Goal: Task Accomplishment & Management: Manage account settings

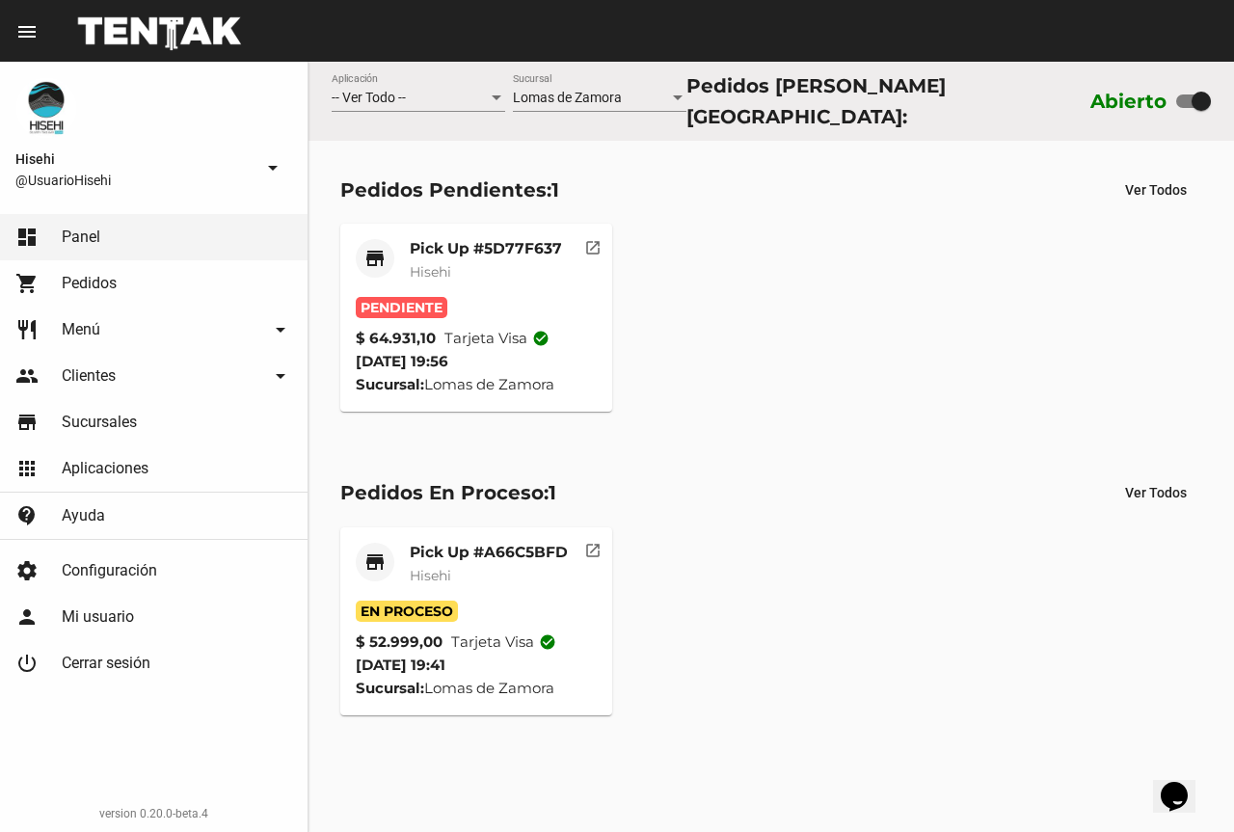
click at [461, 253] on div "Pick Up #5D77F637 Hisehi" at bounding box center [486, 268] width 152 height 58
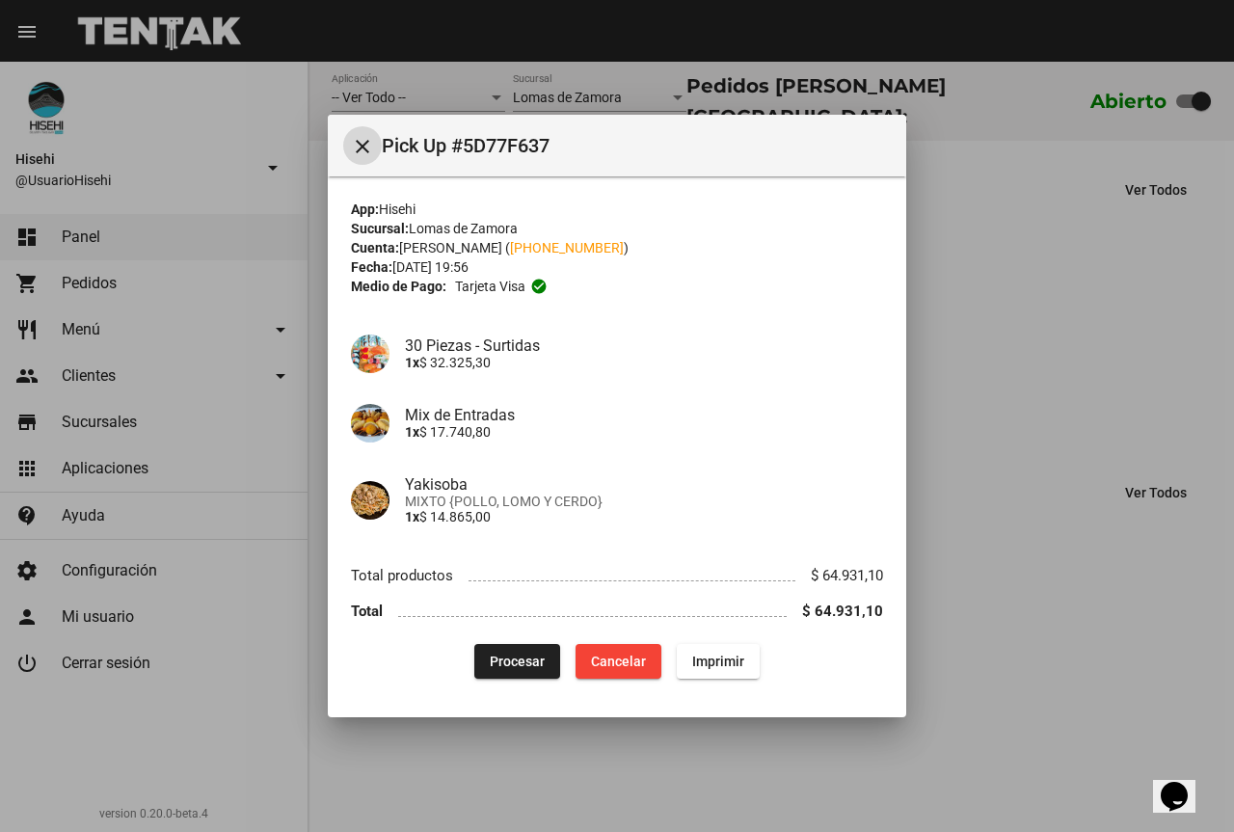
click at [509, 670] on button "Procesar" at bounding box center [517, 661] width 86 height 35
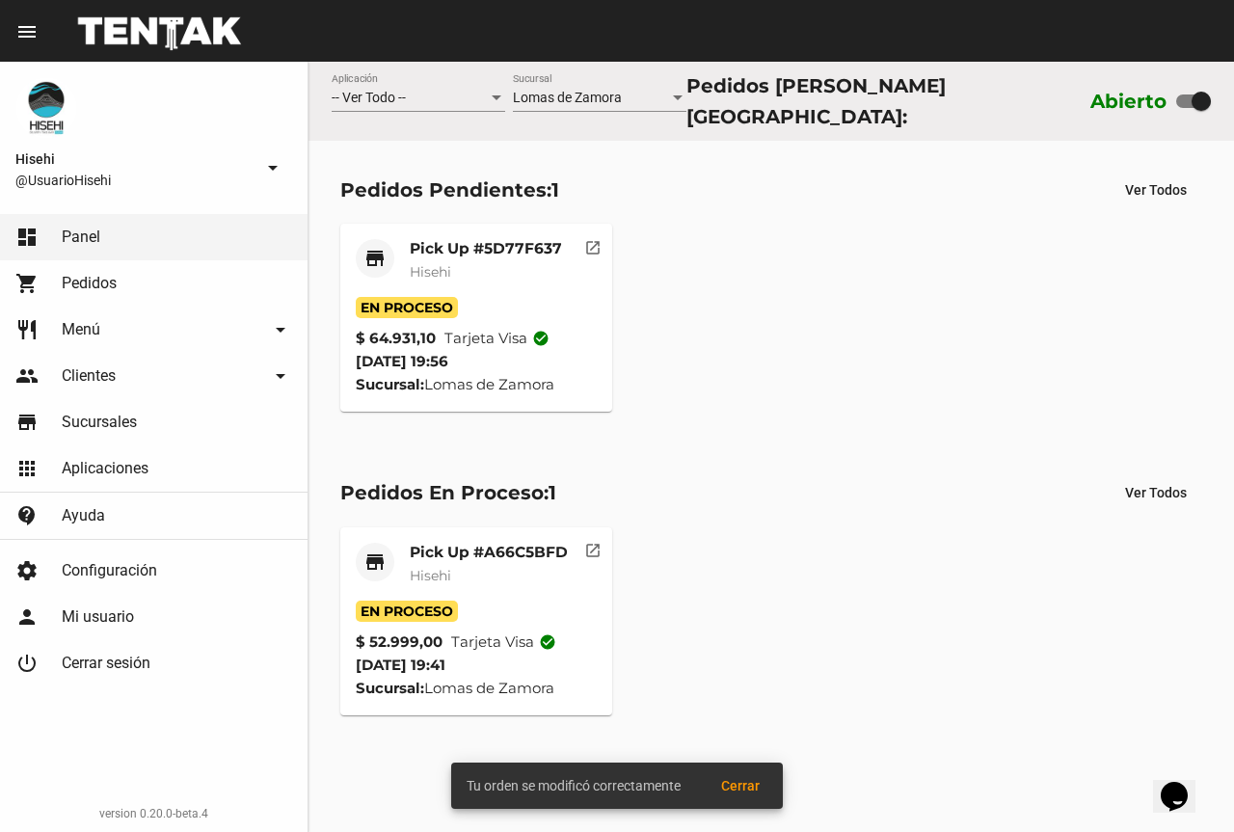
click at [453, 249] on mat-card-title "Pick Up #5D77F637" at bounding box center [486, 248] width 152 height 19
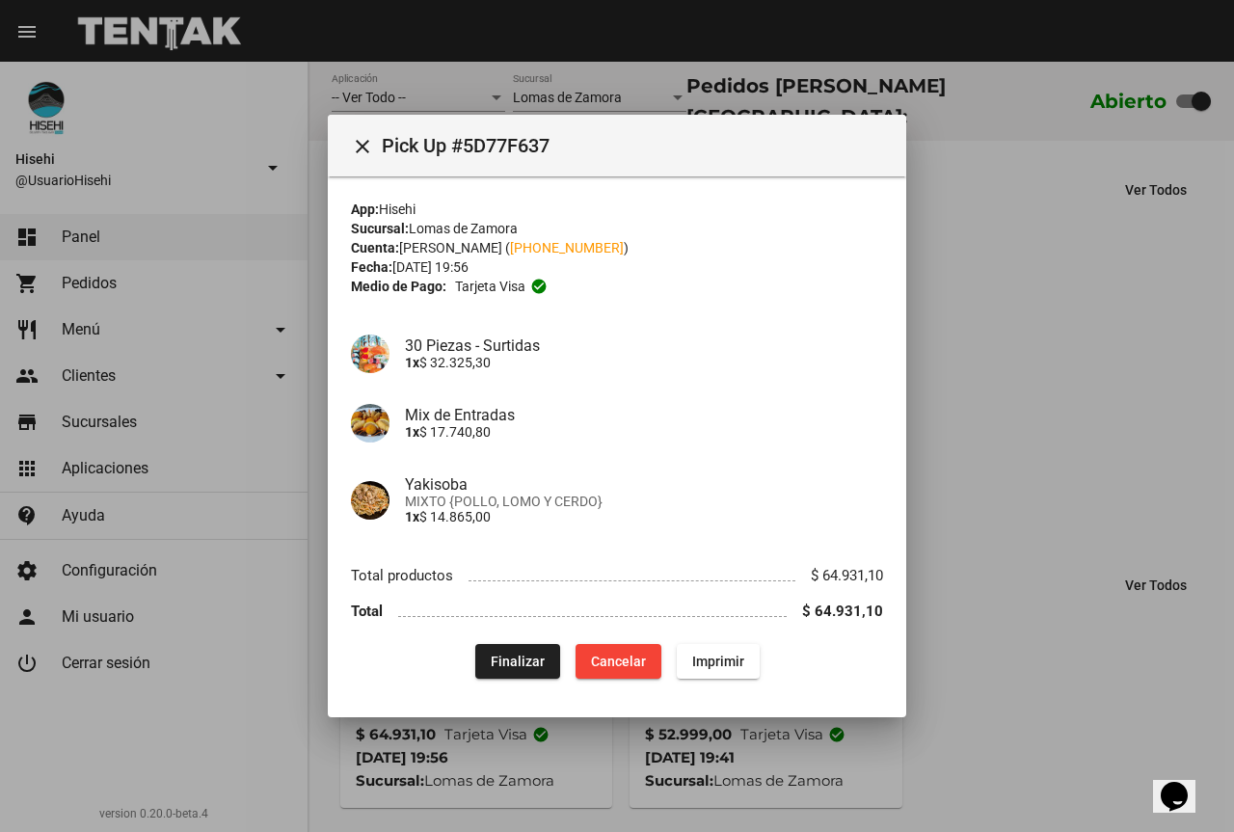
click at [996, 465] on div at bounding box center [617, 416] width 1234 height 832
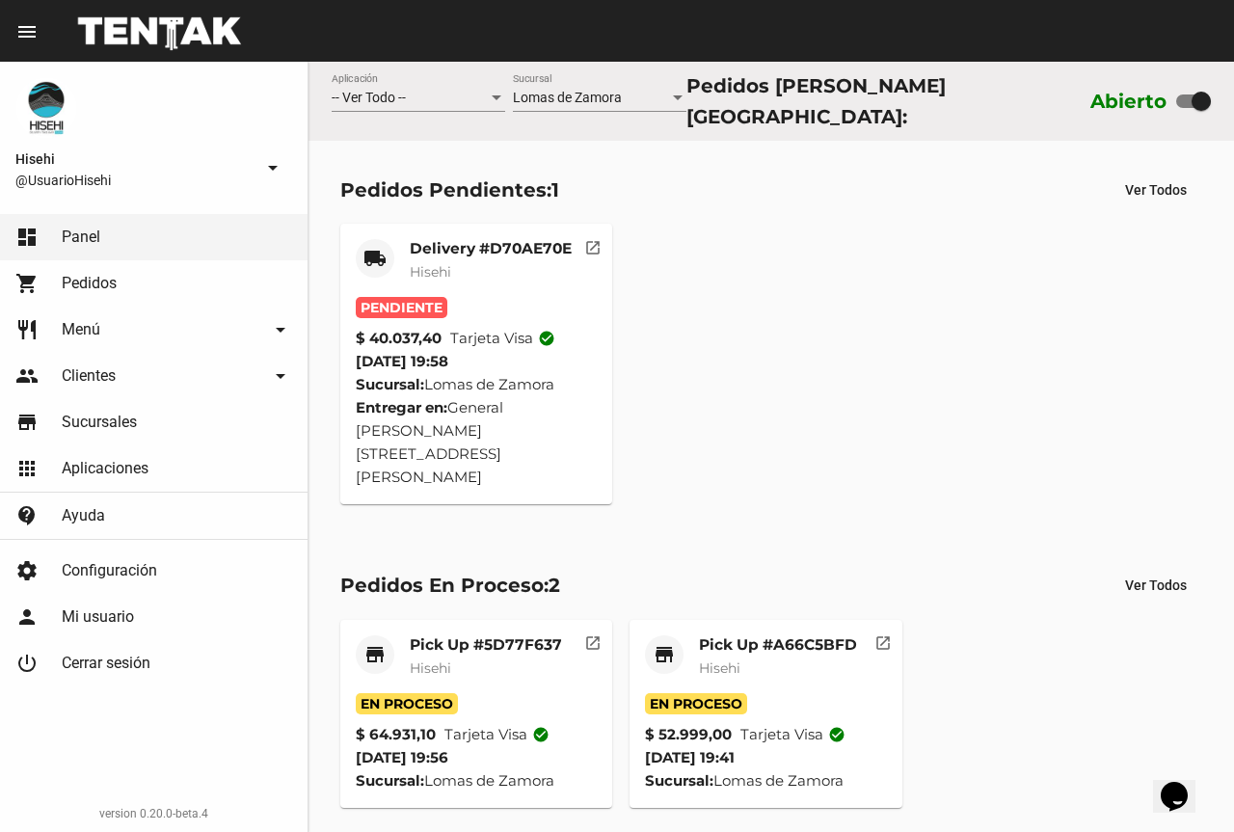
click at [508, 250] on mat-card-title "Delivery #D70AE70E" at bounding box center [491, 248] width 162 height 19
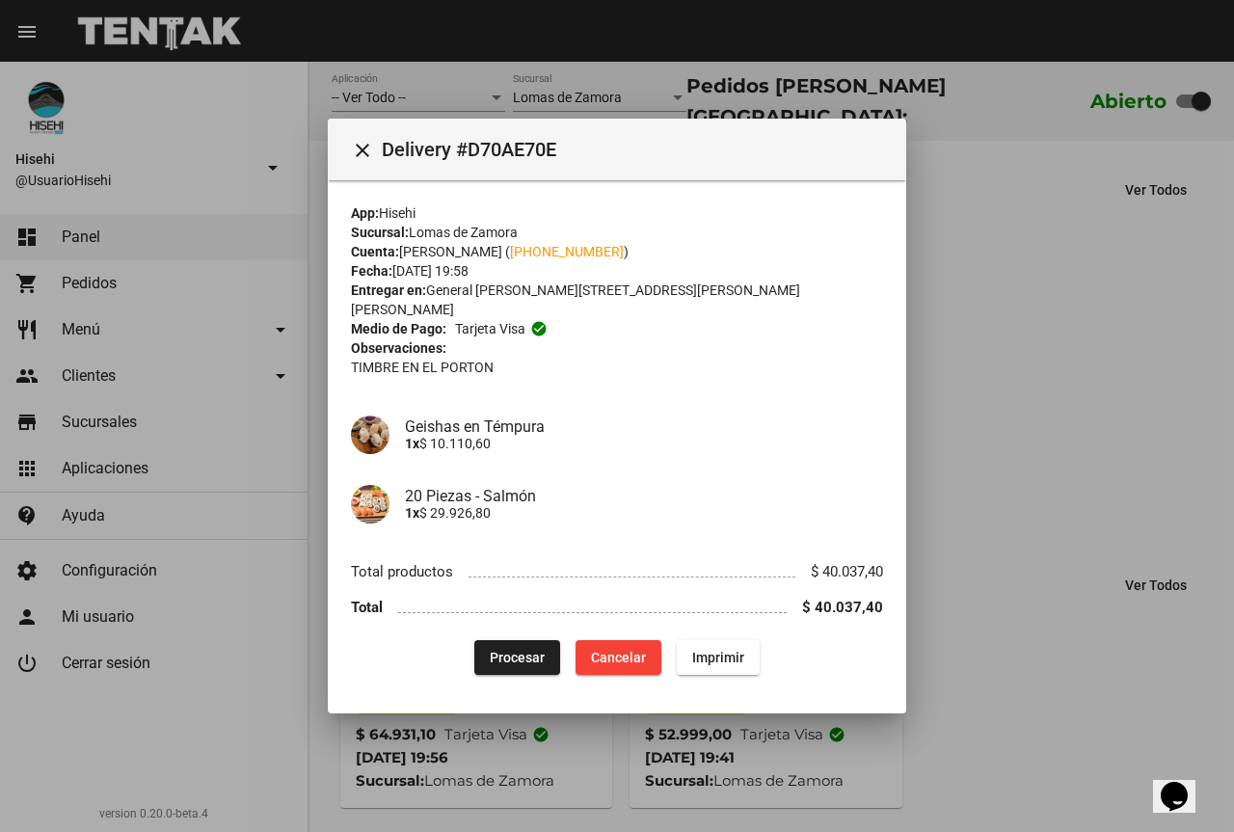
click at [1108, 357] on div at bounding box center [617, 416] width 1234 height 832
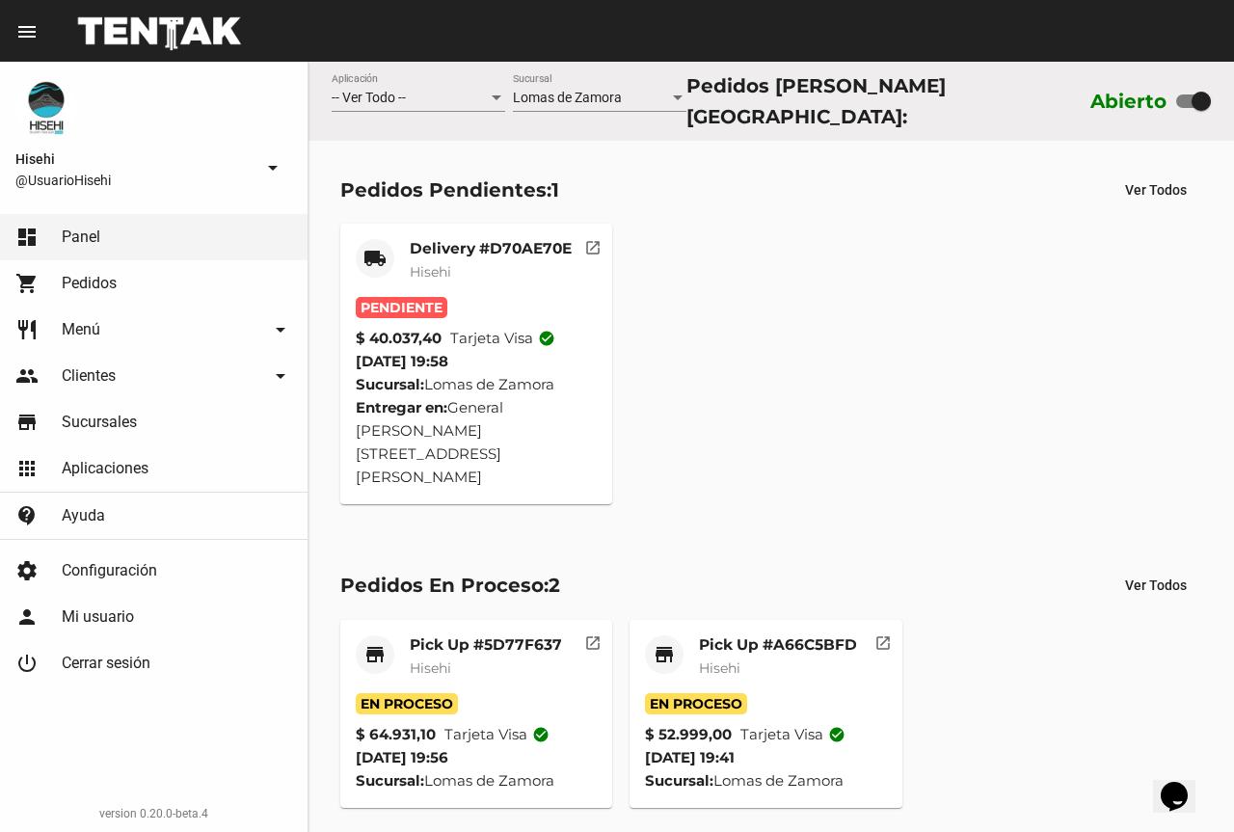
click at [476, 262] on mat-card-subtitle "Hisehi" at bounding box center [491, 271] width 162 height 19
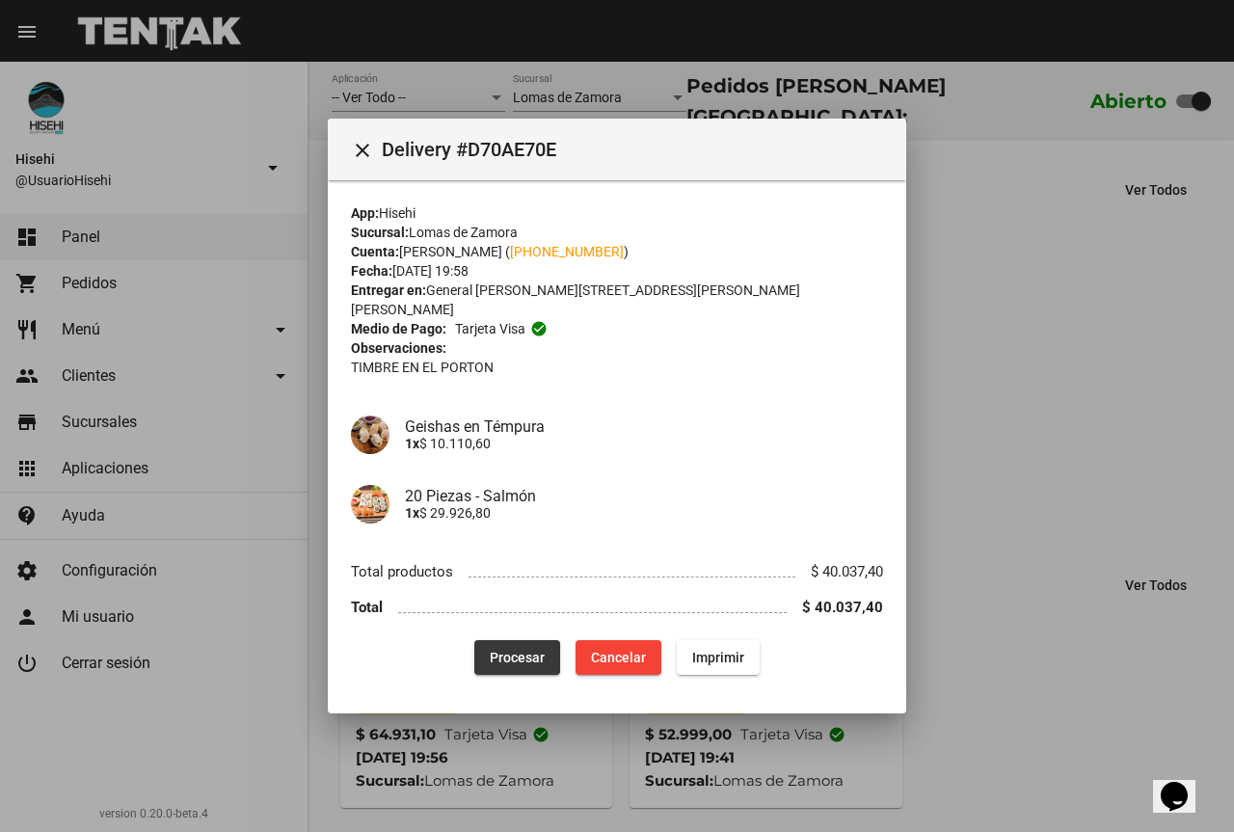
click at [506, 650] on span "Procesar" at bounding box center [517, 657] width 55 height 15
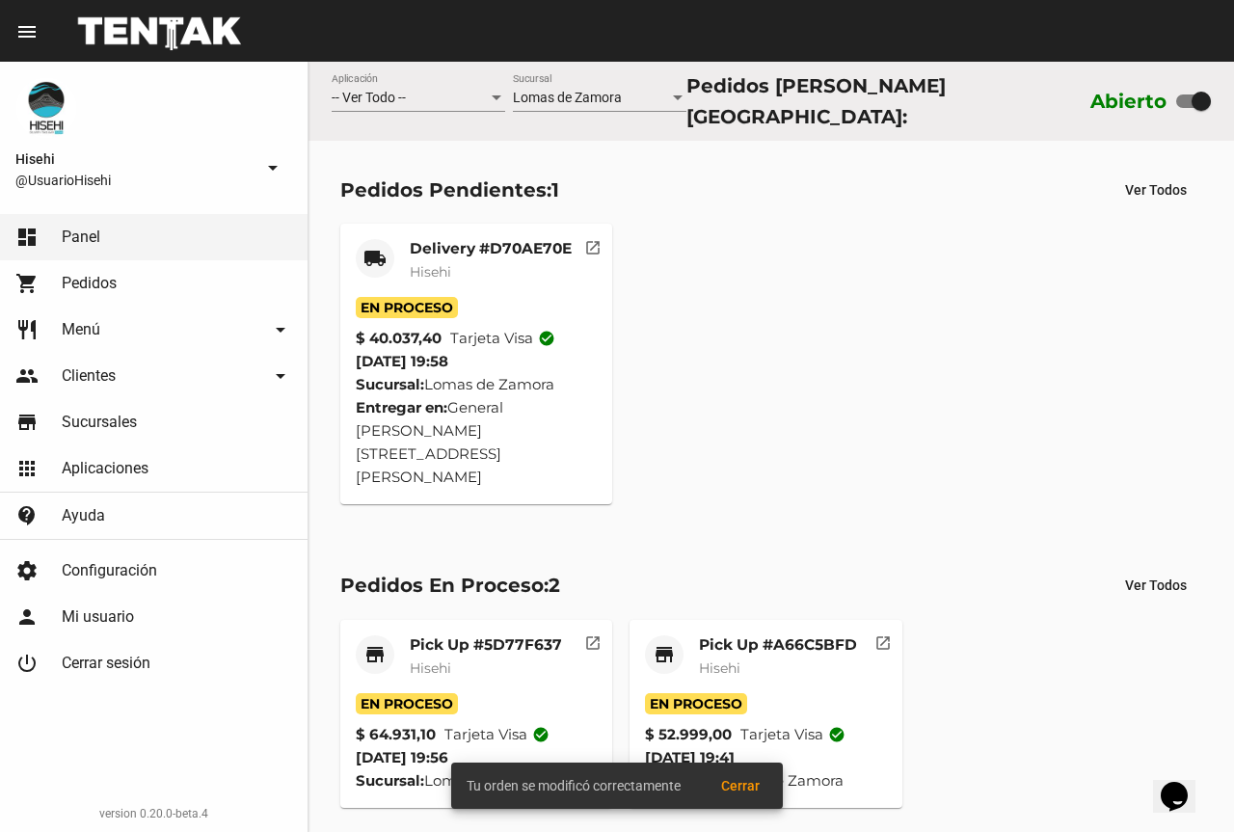
click at [512, 239] on mat-card-title "Delivery #D70AE70E" at bounding box center [491, 248] width 162 height 19
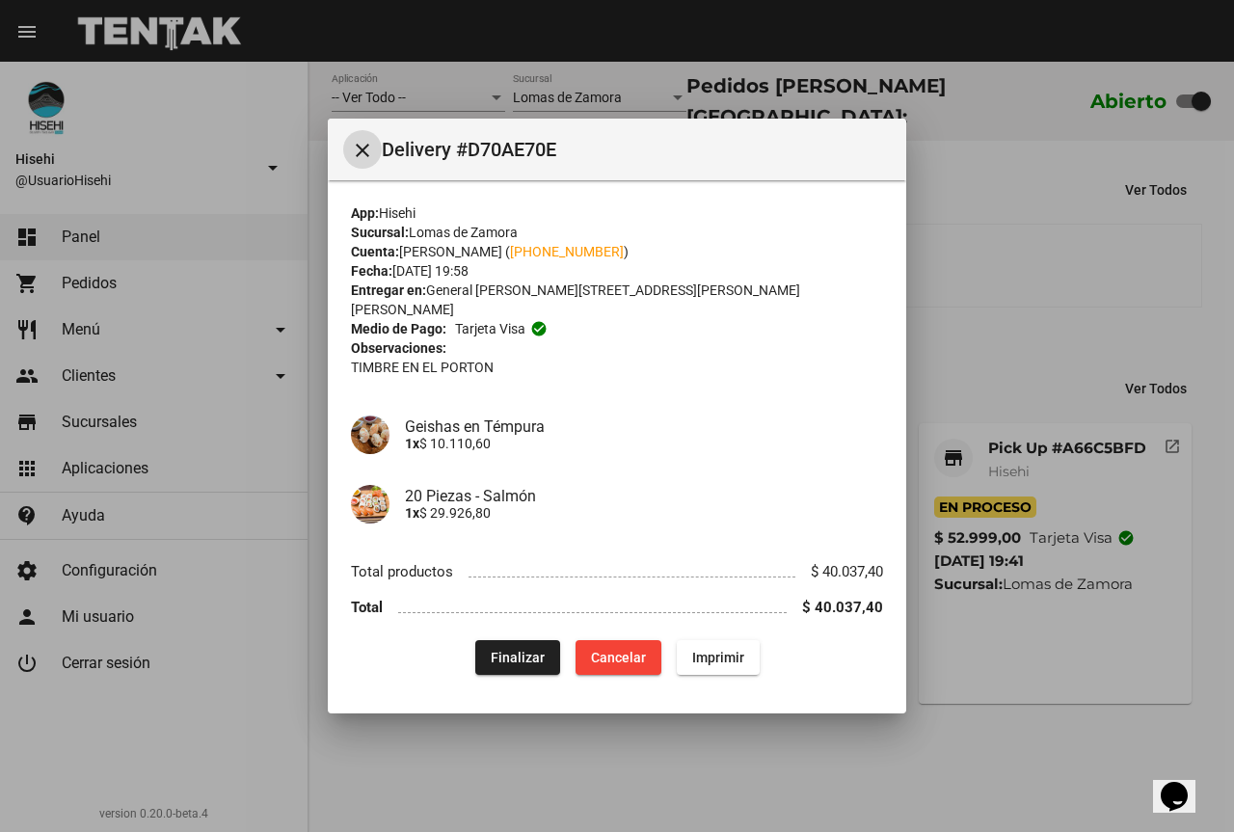
click at [279, 348] on div at bounding box center [617, 416] width 1234 height 832
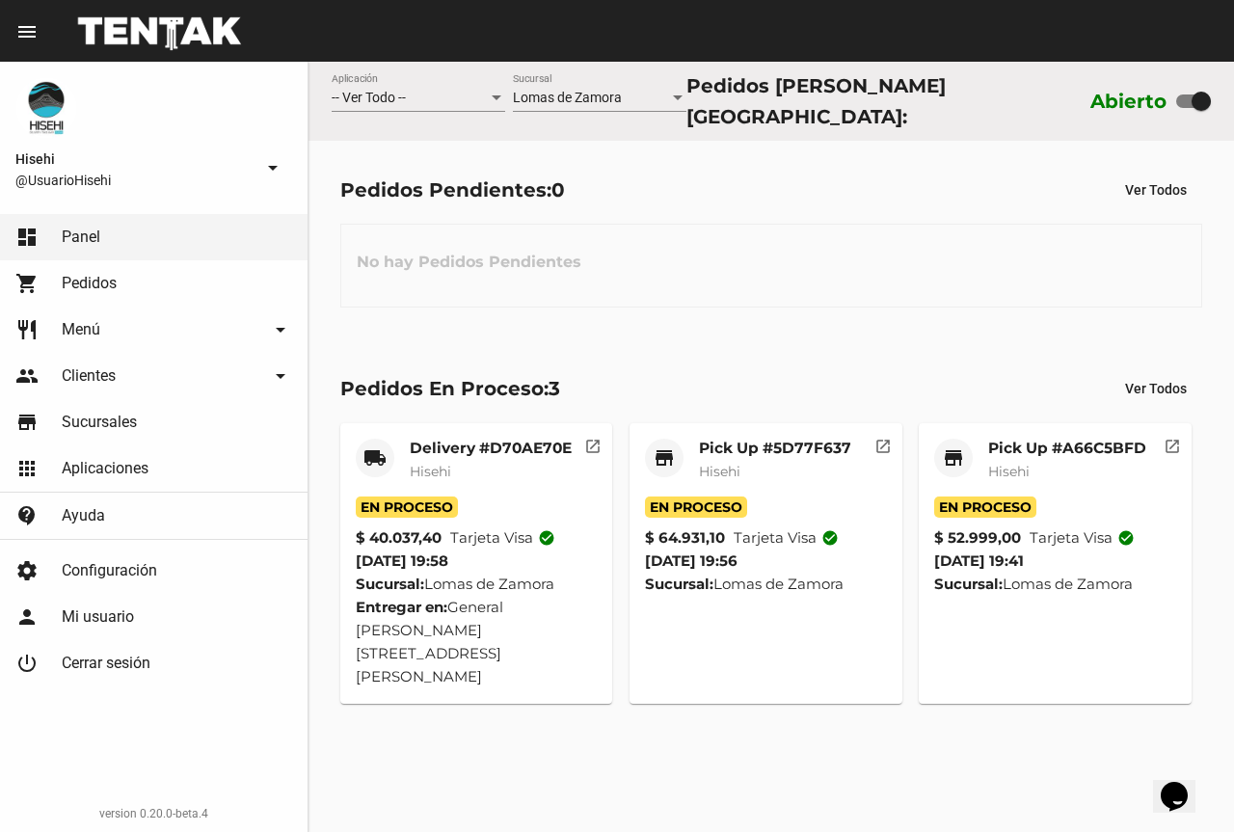
click at [723, 463] on span "Hisehi" at bounding box center [719, 471] width 41 height 17
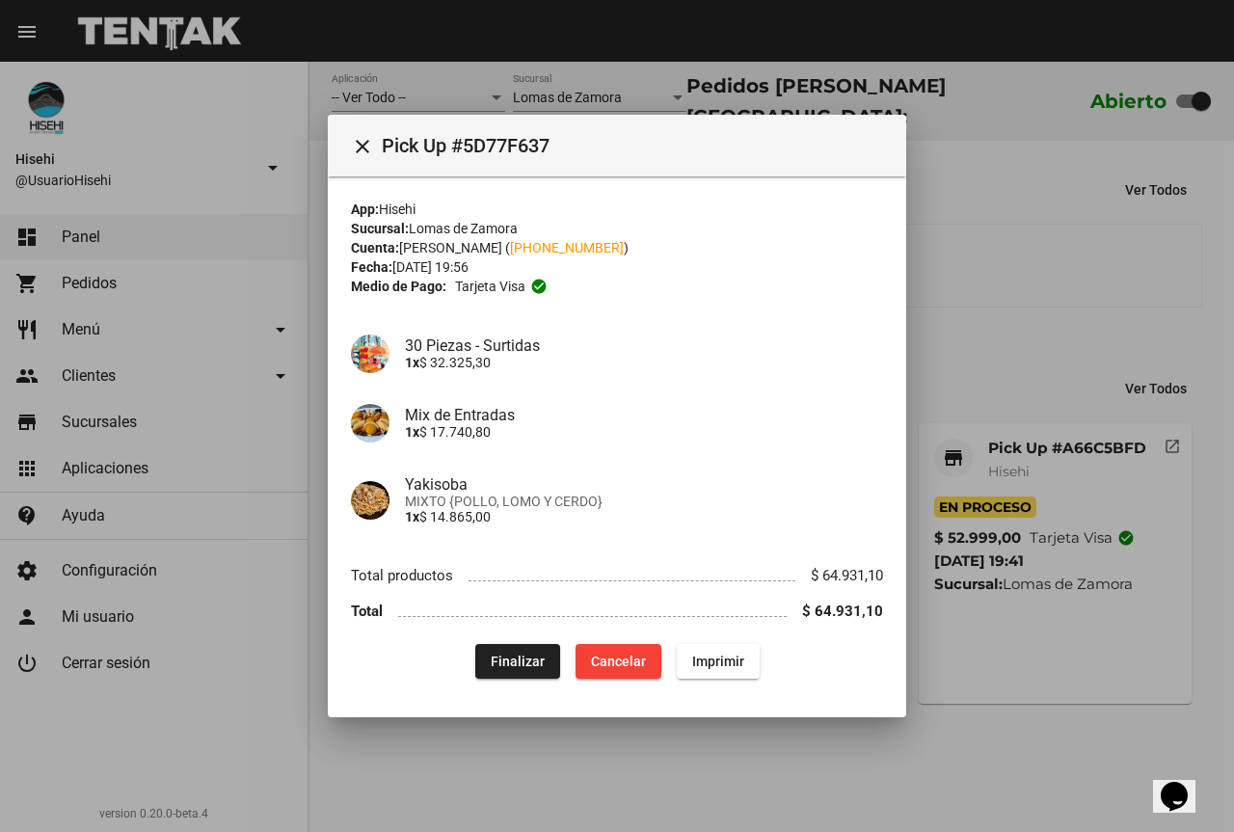
click at [961, 338] on div at bounding box center [617, 416] width 1234 height 832
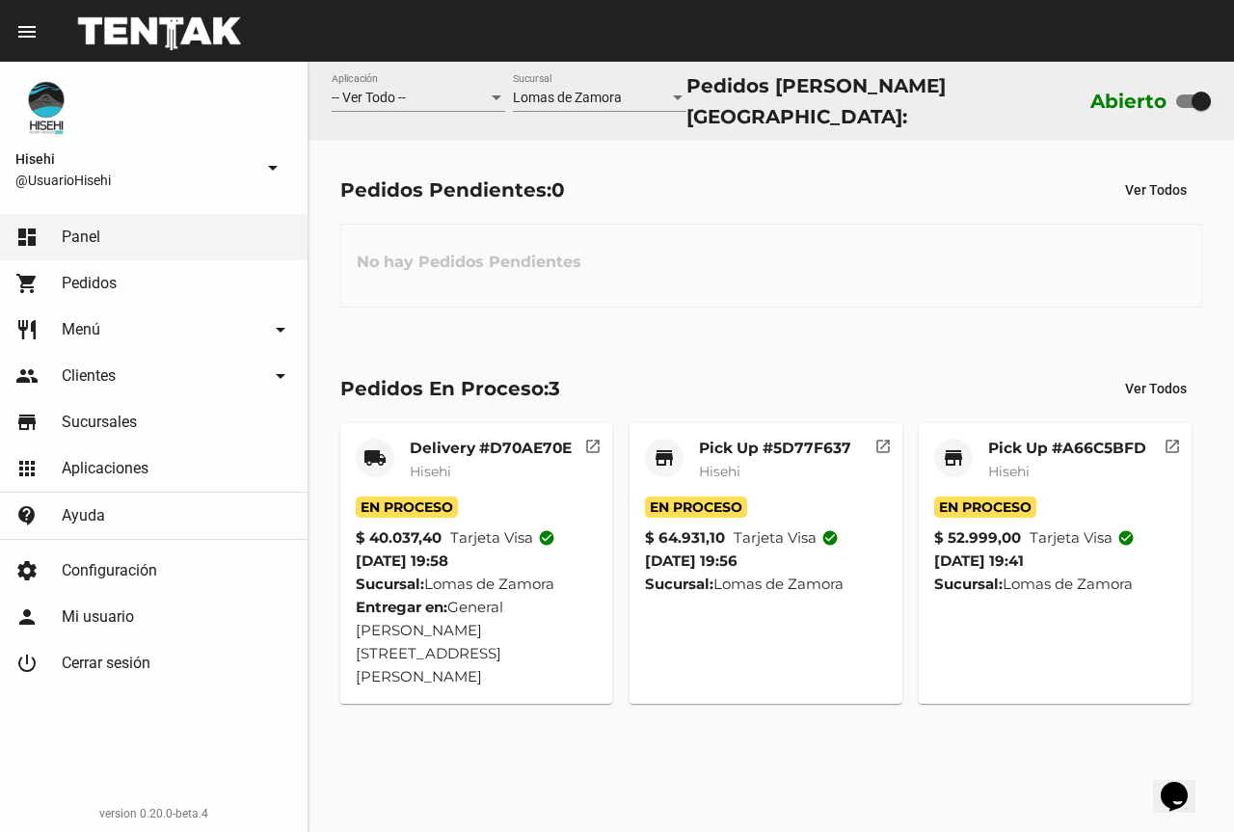
click at [1014, 446] on mat-card-title "Pick Up #A66C5BFD" at bounding box center [1067, 448] width 158 height 19
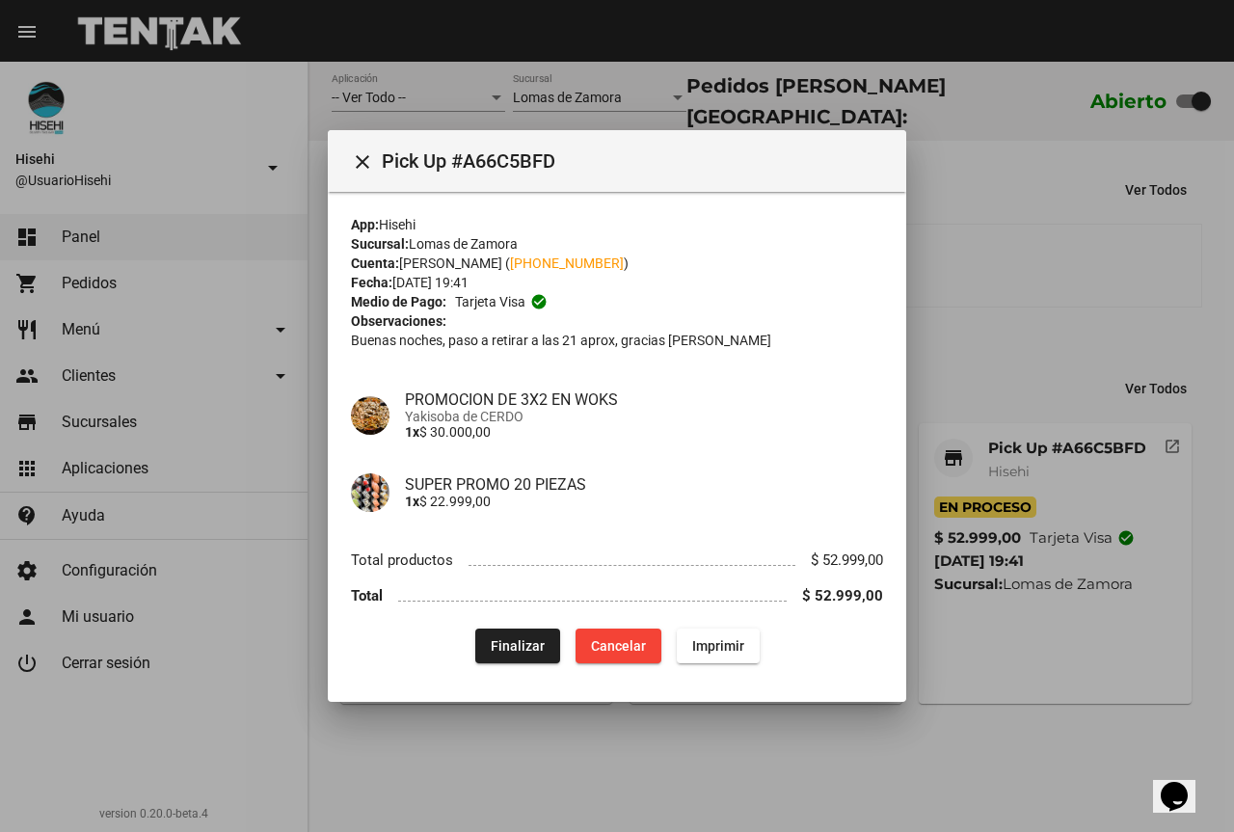
drag, startPoint x: 1025, startPoint y: 306, endPoint x: 969, endPoint y: 237, distance: 89.7
click at [1025, 307] on div at bounding box center [617, 416] width 1234 height 832
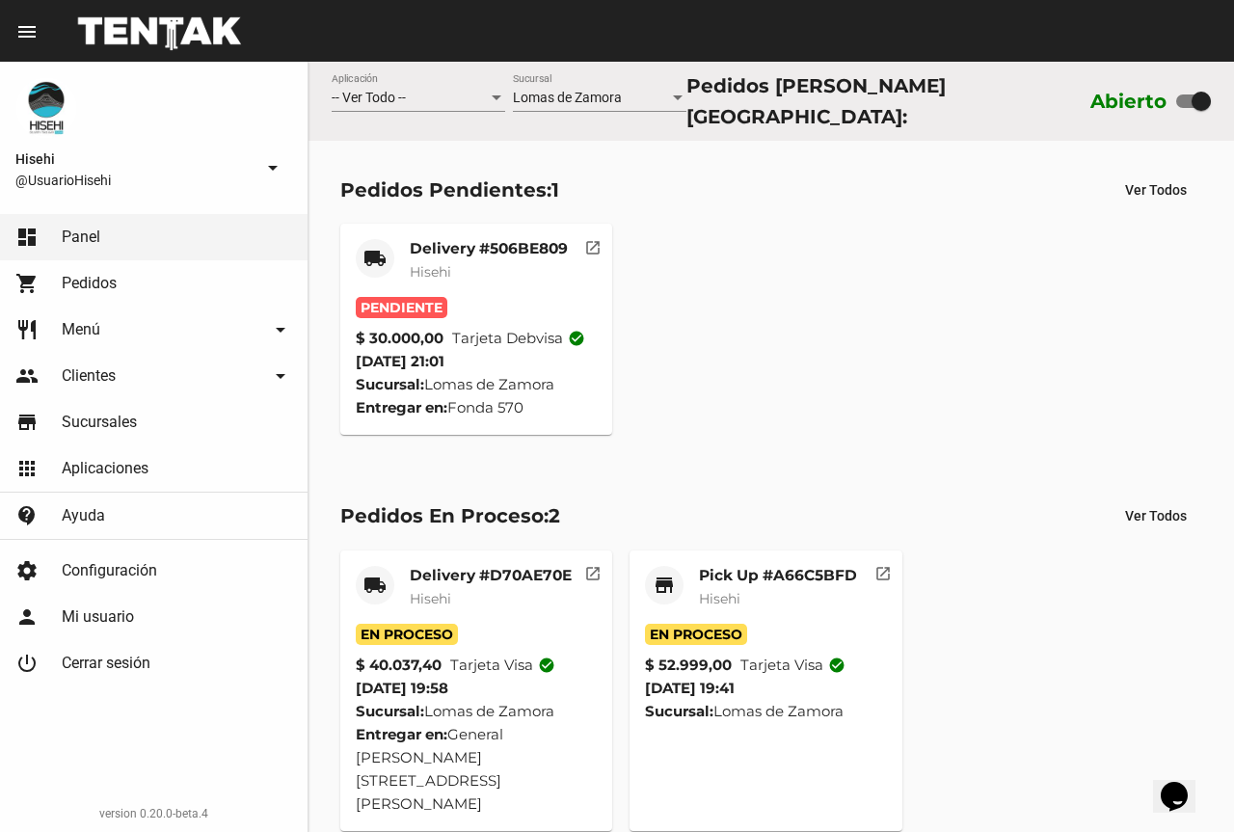
click at [482, 240] on mat-card-title "Delivery #506BE809" at bounding box center [489, 248] width 158 height 19
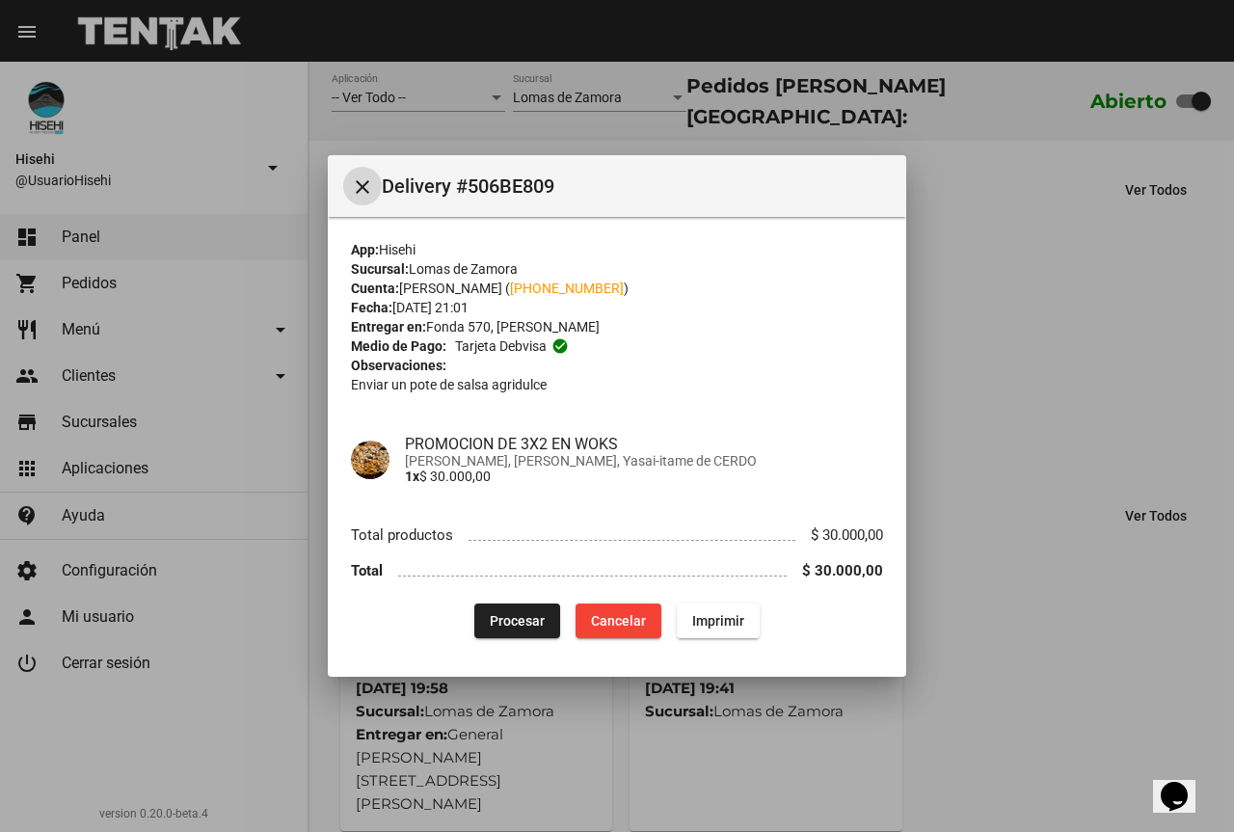
click at [527, 616] on span "Procesar" at bounding box center [517, 620] width 55 height 15
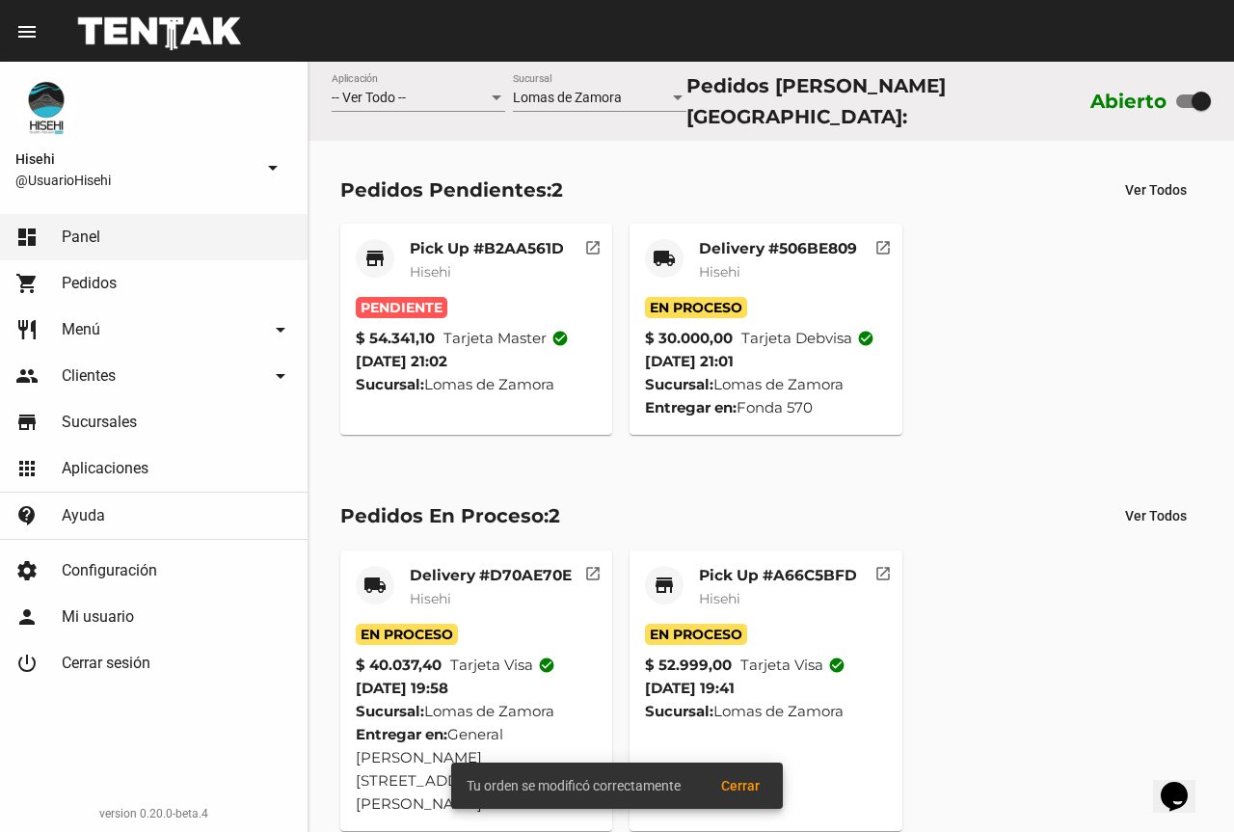
click at [781, 243] on mat-card-title "Delivery #506BE809" at bounding box center [778, 248] width 158 height 19
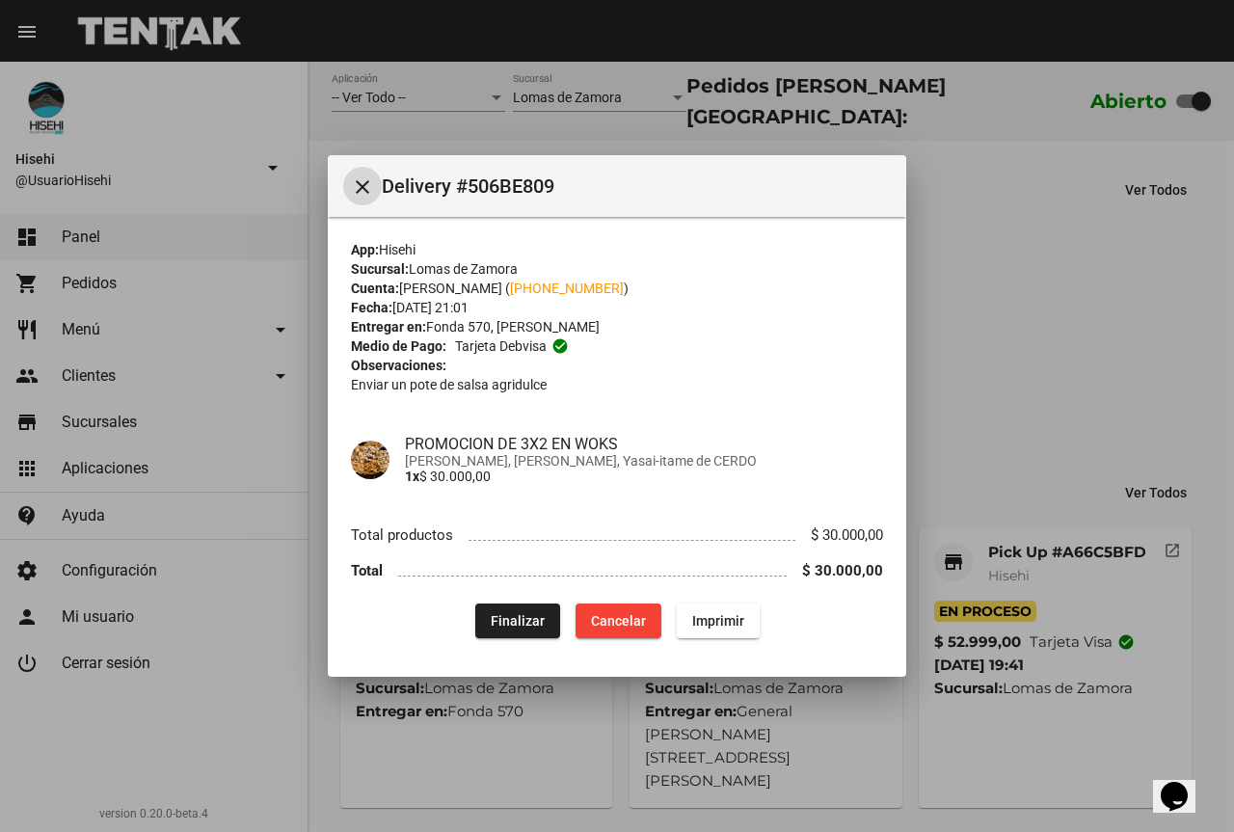
click at [446, 136] on div at bounding box center [617, 416] width 1234 height 832
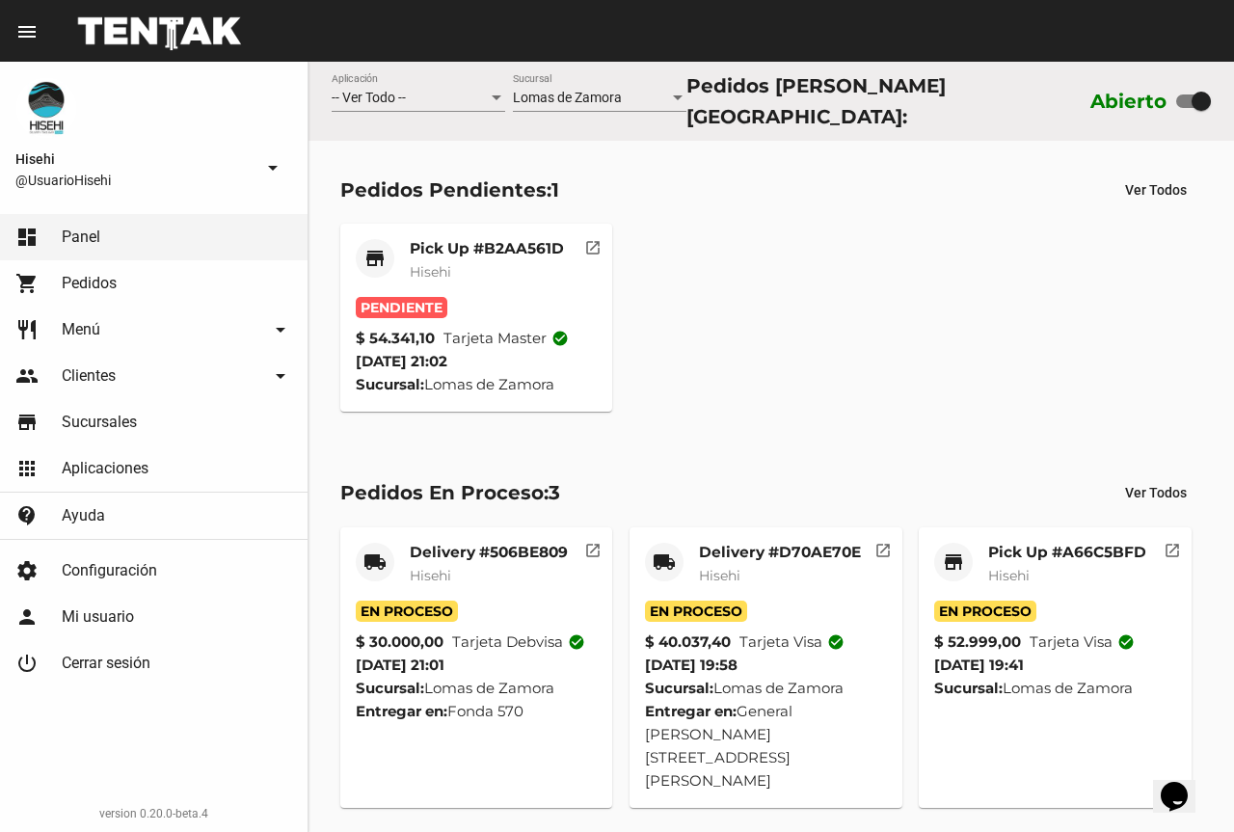
click at [485, 289] on div "Pick Up #B2AA561D Hisehi" at bounding box center [487, 268] width 154 height 58
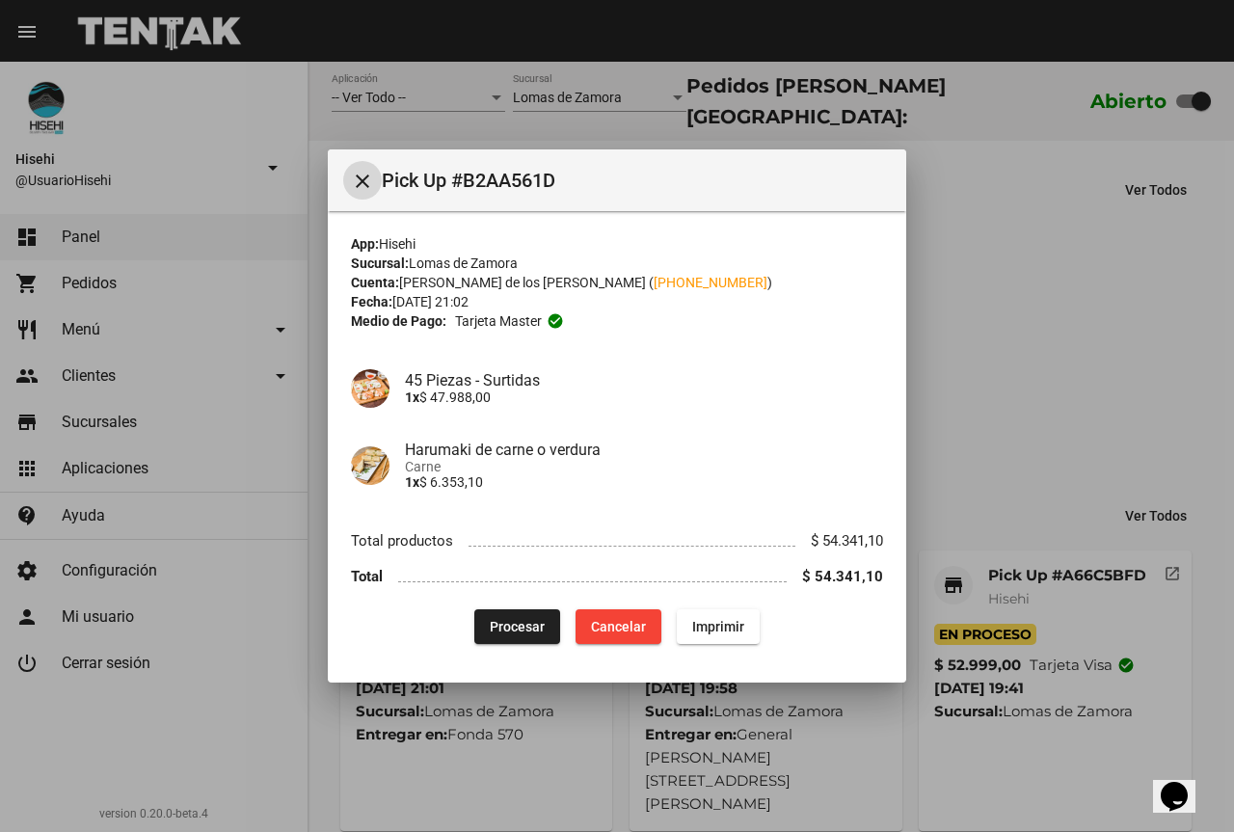
click at [1109, 286] on div at bounding box center [617, 416] width 1234 height 832
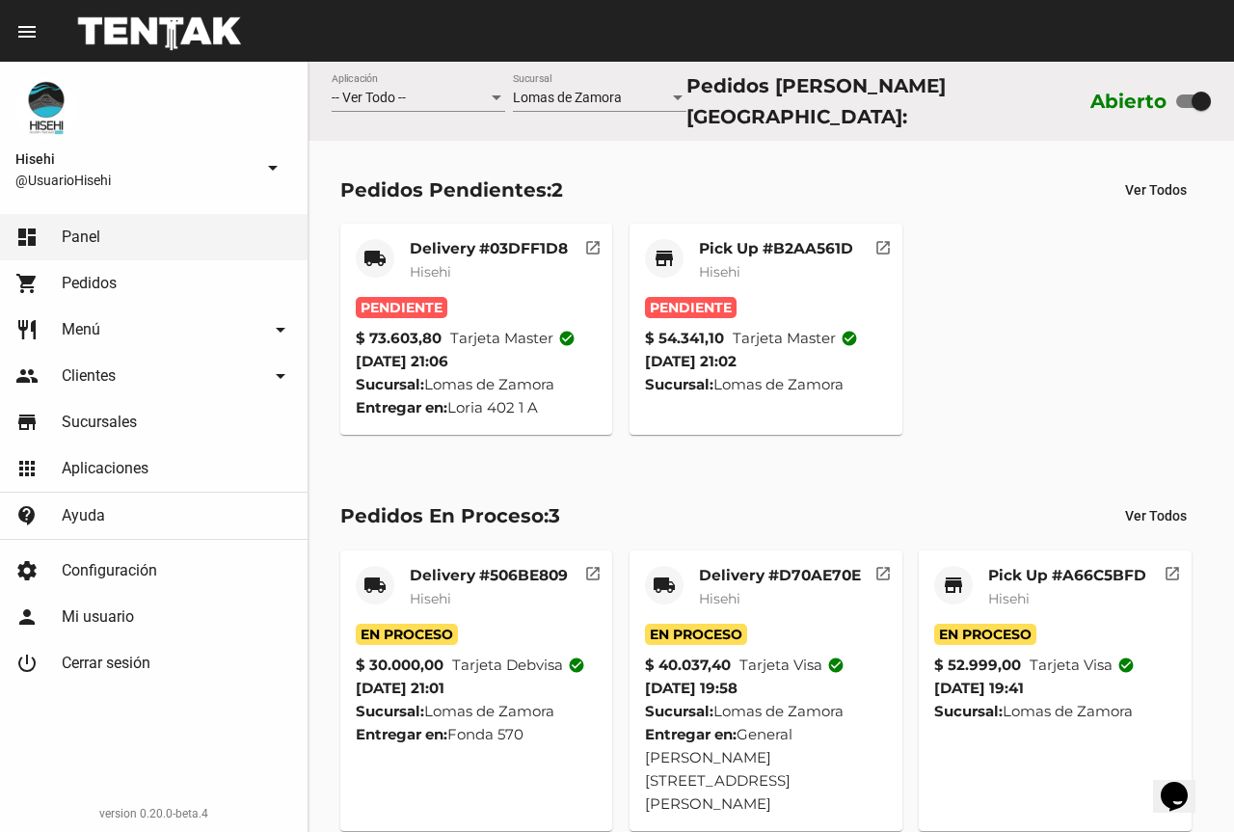
click at [751, 264] on mat-card-subtitle "Hisehi" at bounding box center [776, 271] width 154 height 19
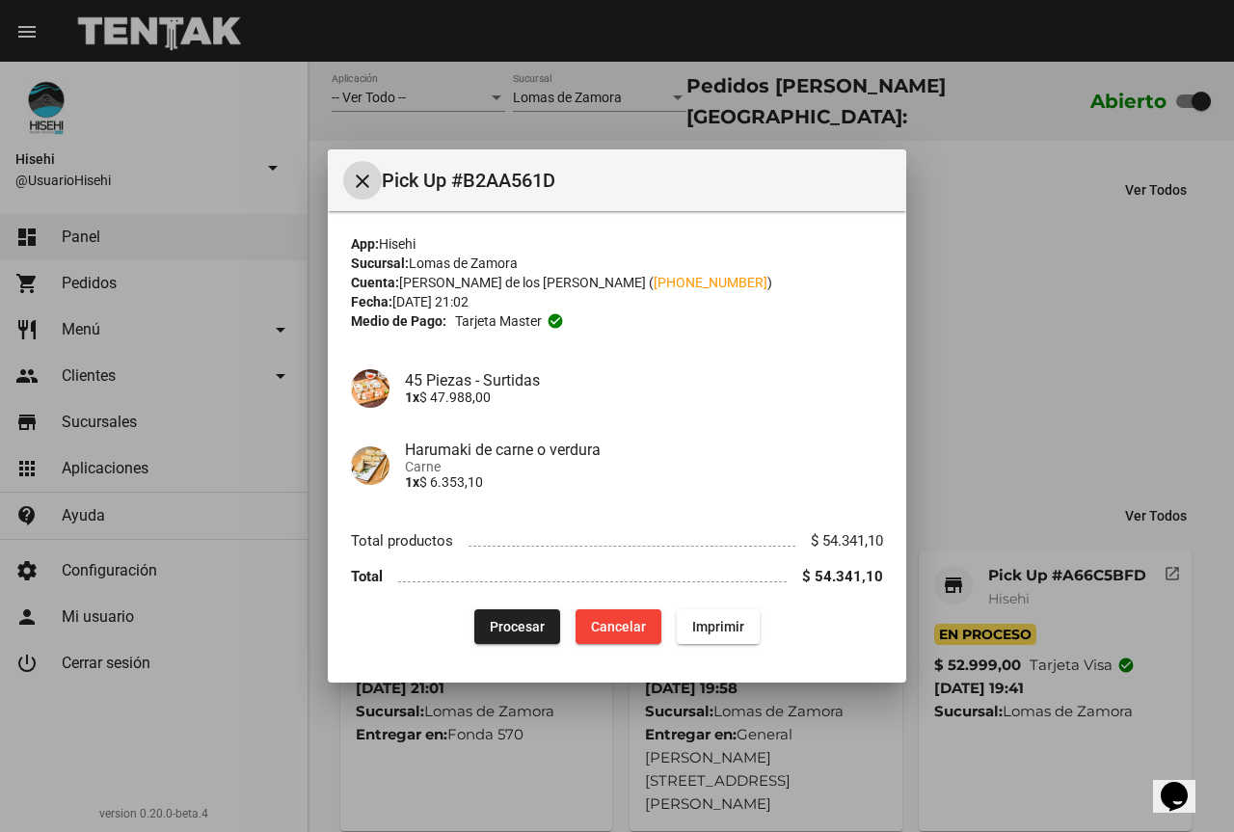
click at [527, 623] on span "Procesar" at bounding box center [517, 626] width 55 height 15
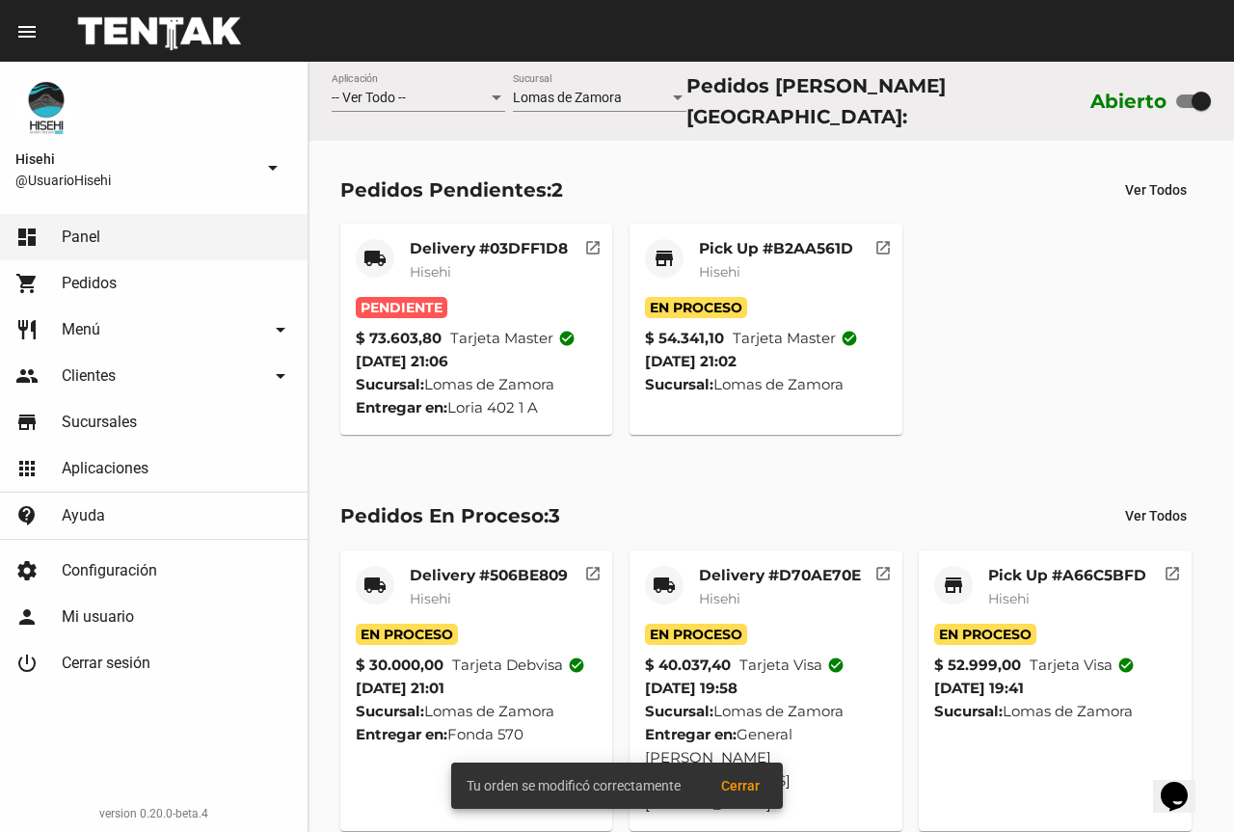
click at [589, 201] on div "Pedidos Pendientes: 2 Ver Todos local_shipping Delivery #03DFF1D8 Hisehi Pendie…" at bounding box center [770, 304] width 925 height 326
click at [468, 262] on mat-card-subtitle "Hisehi" at bounding box center [489, 271] width 158 height 19
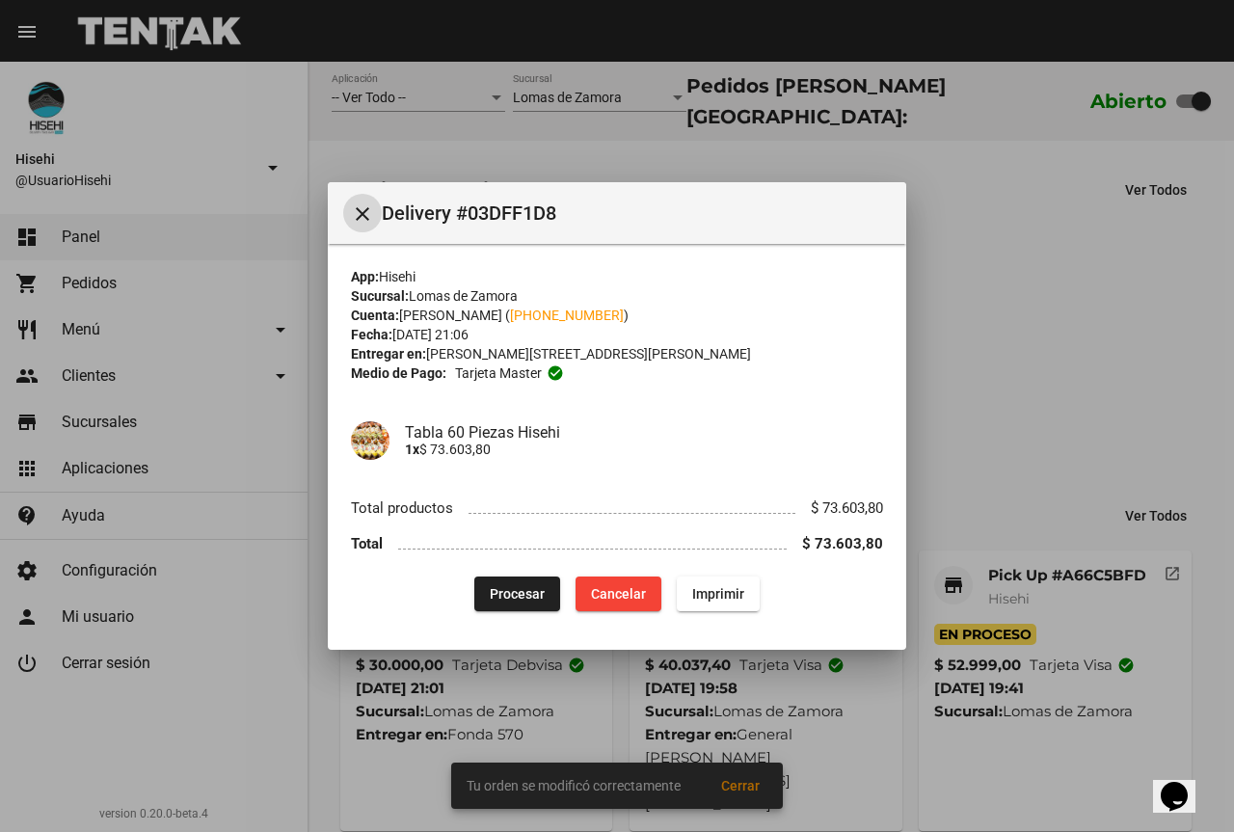
click at [509, 586] on span "Procesar" at bounding box center [517, 593] width 55 height 15
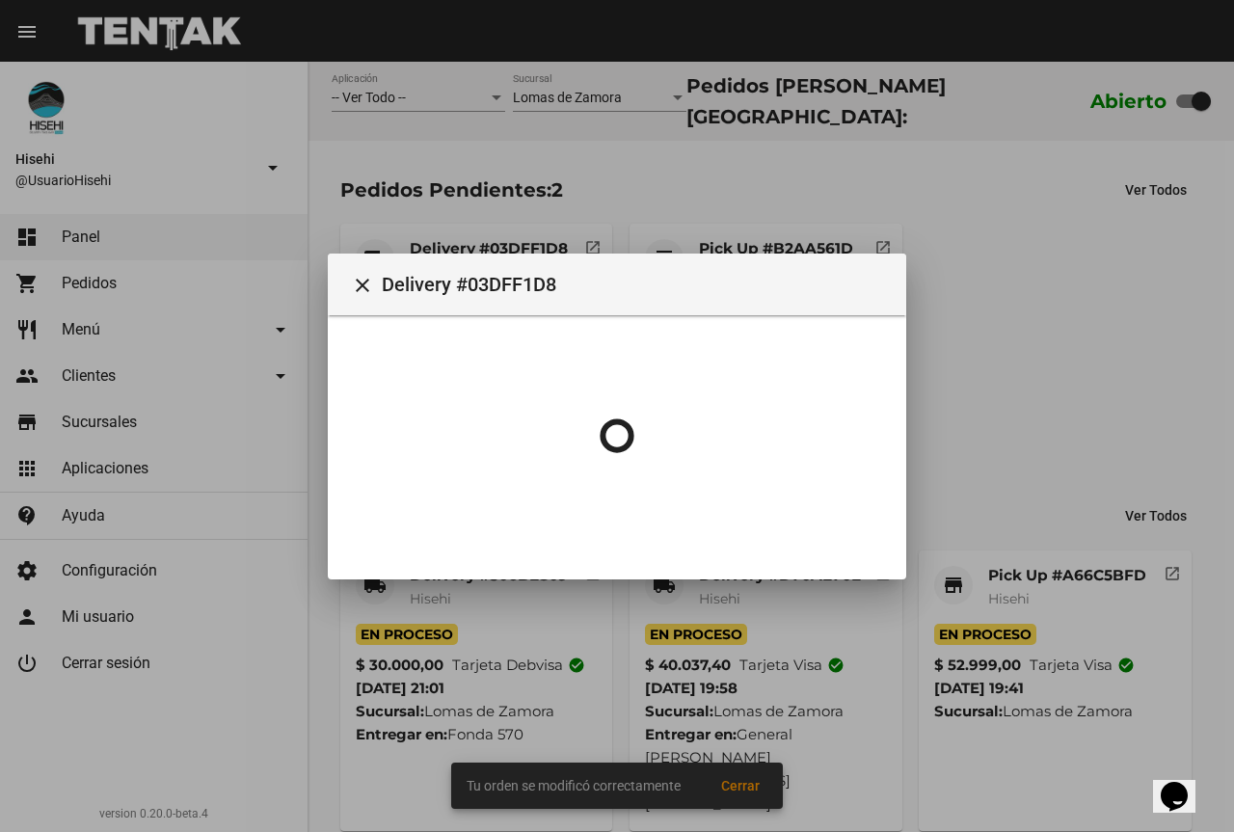
click at [729, 195] on div at bounding box center [617, 416] width 1234 height 832
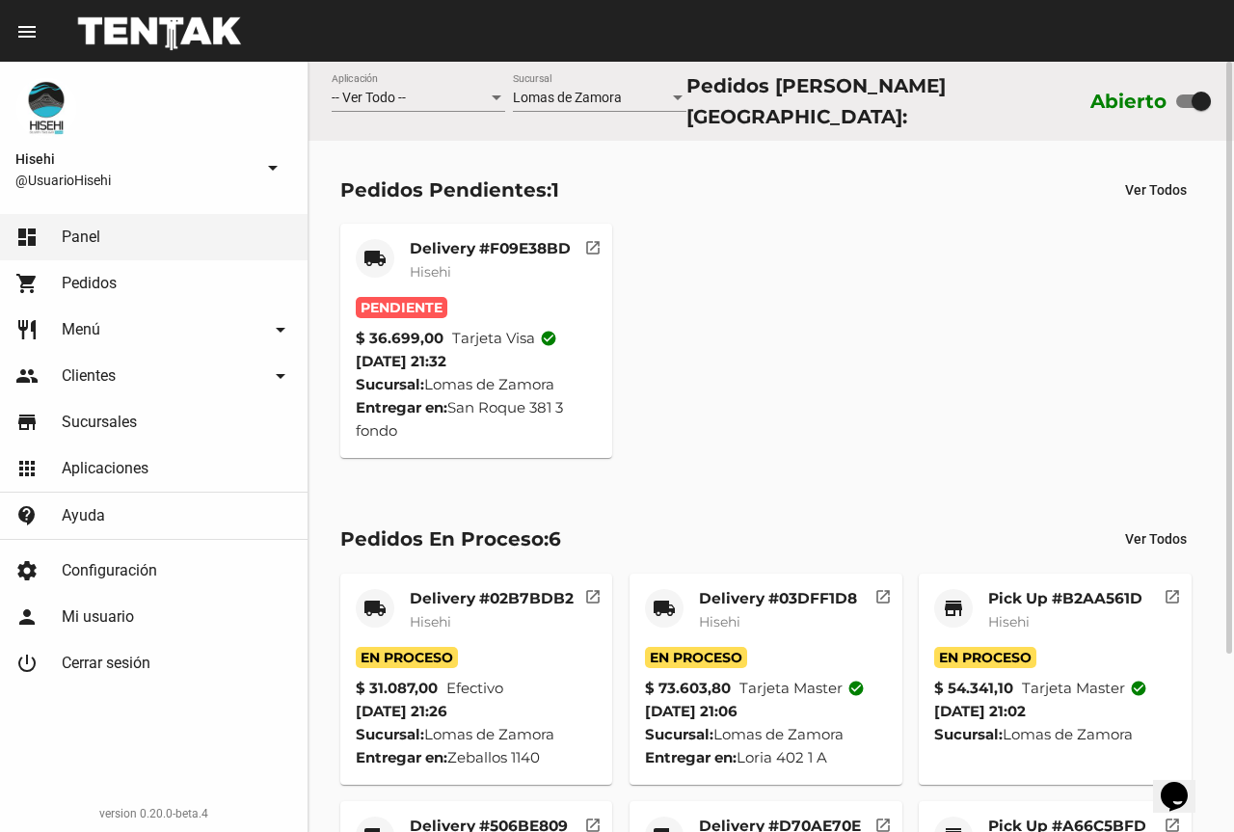
click at [490, 246] on mat-card-title "Delivery #F09E38BD" at bounding box center [490, 248] width 161 height 19
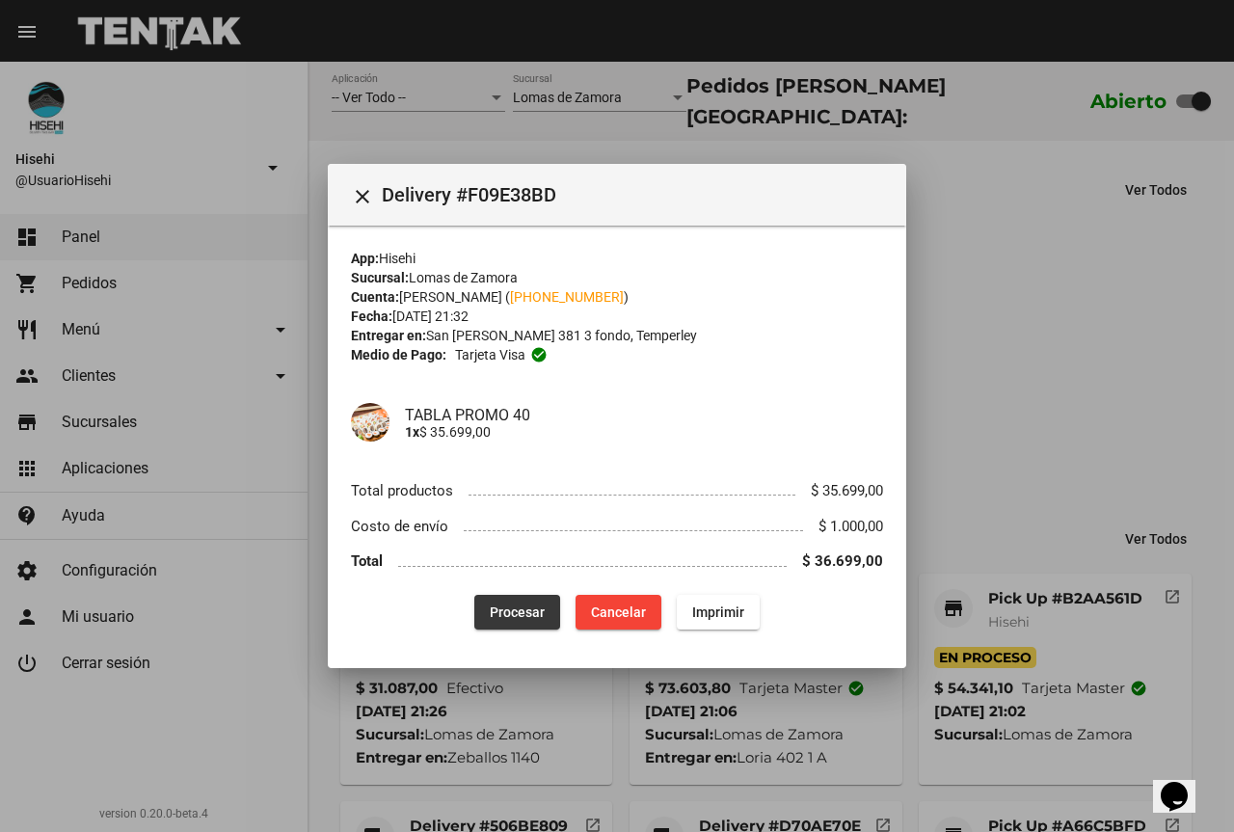
click at [518, 619] on span "Procesar" at bounding box center [517, 611] width 55 height 15
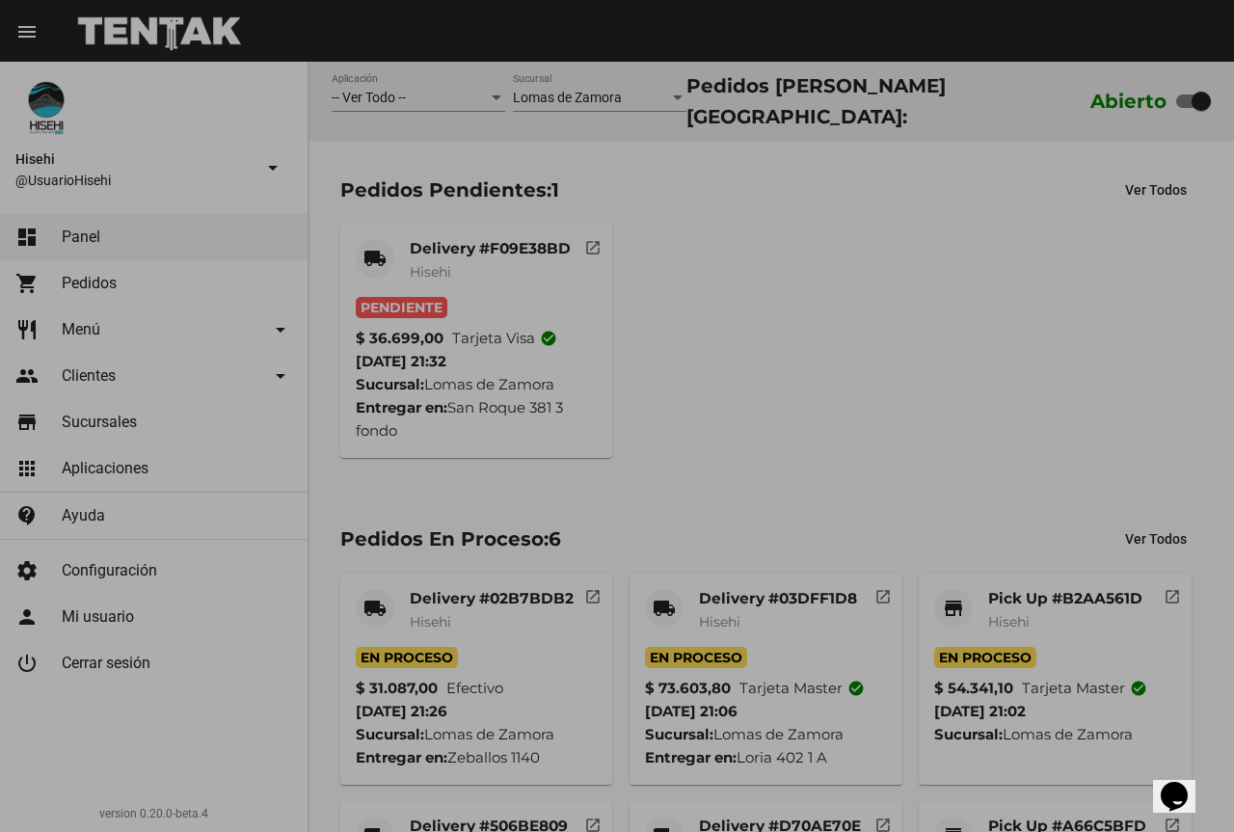
click at [998, 328] on div "local_shipping Delivery #F09E38BD Hisehi Pendiente $ 36.699,00 Tarjeta visa che…" at bounding box center [771, 342] width 879 height 252
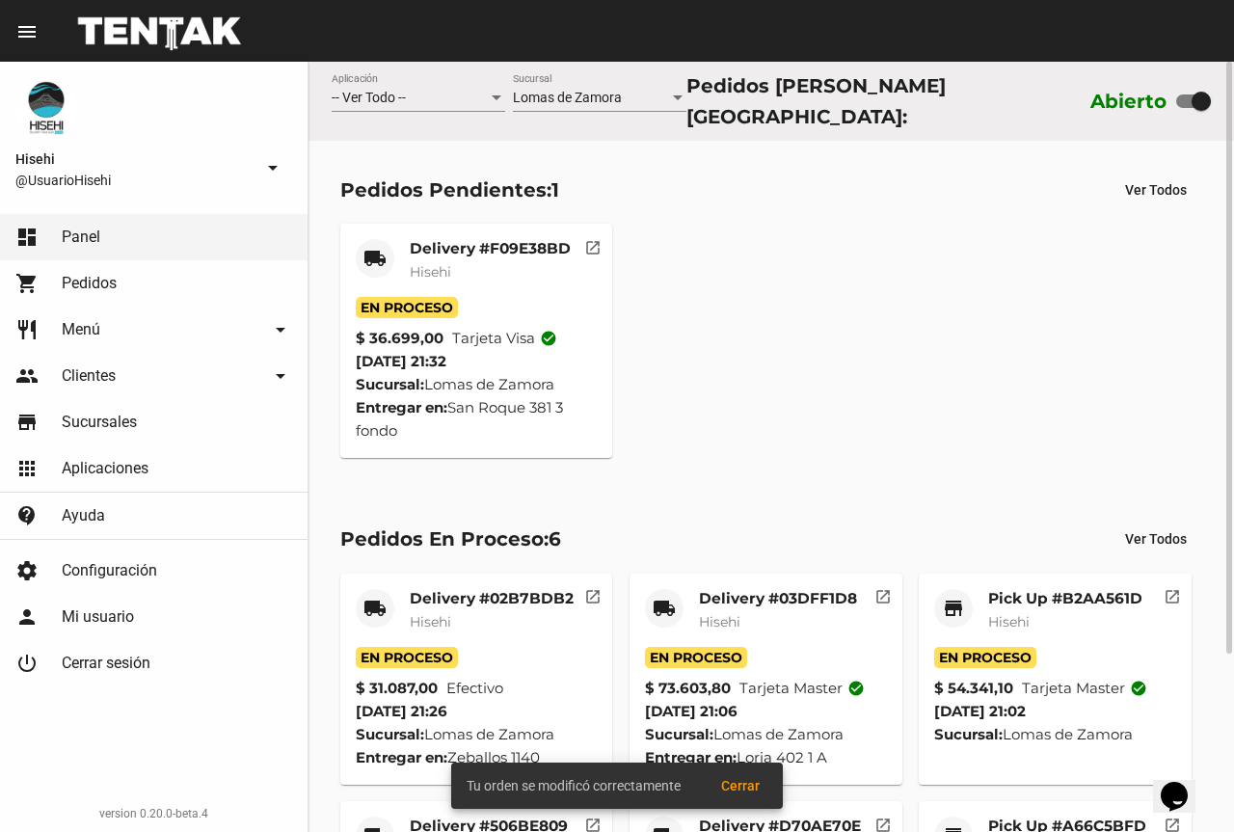
click at [506, 262] on mat-card-subtitle "Hisehi" at bounding box center [490, 271] width 161 height 19
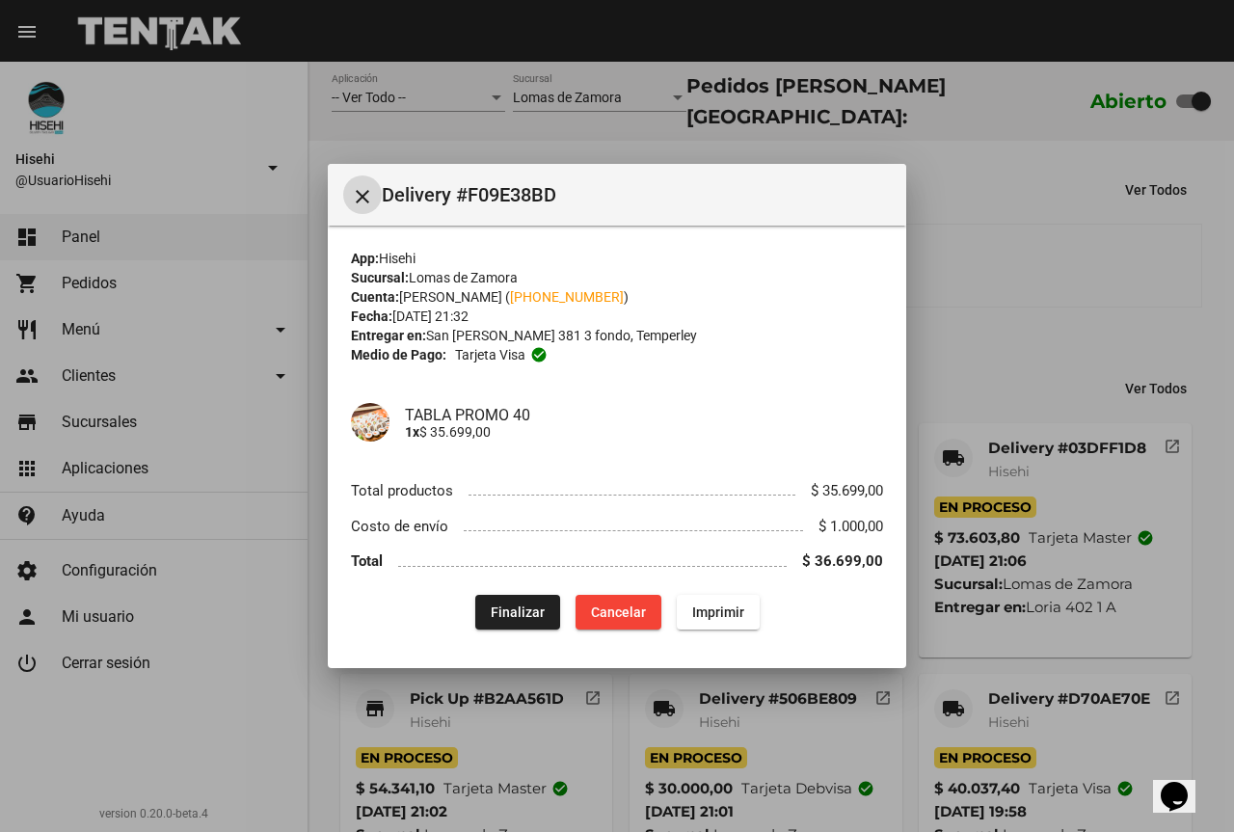
click at [478, 146] on div at bounding box center [617, 416] width 1234 height 832
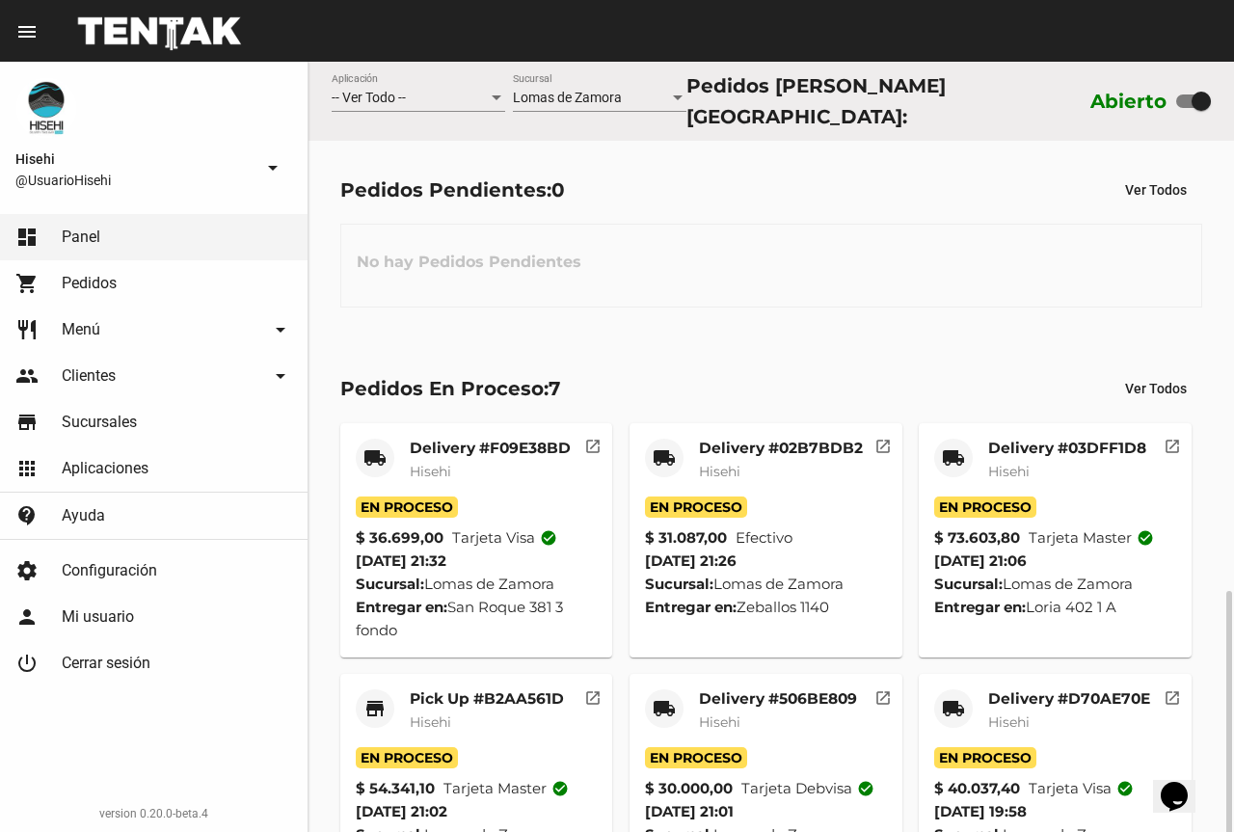
scroll to position [308, 0]
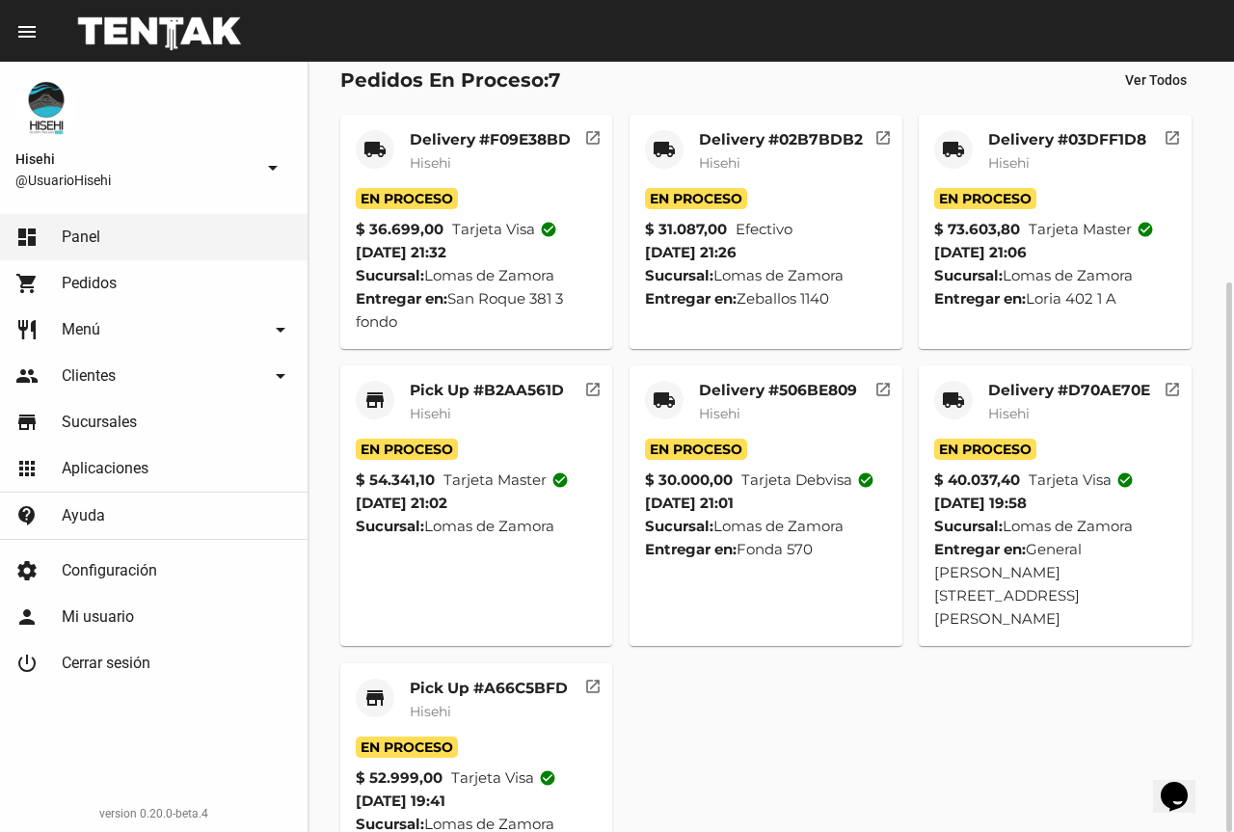
click at [490, 702] on mat-card-subtitle "Hisehi" at bounding box center [489, 711] width 158 height 19
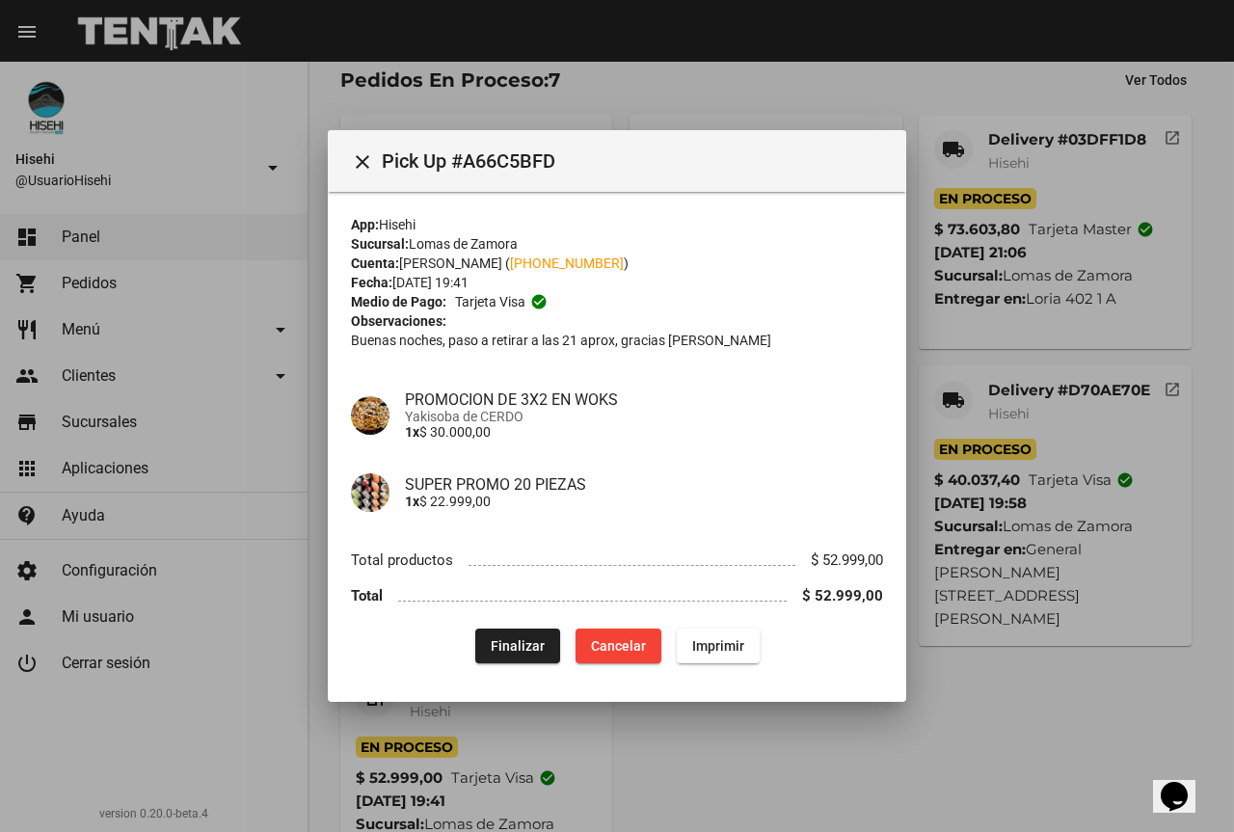
drag, startPoint x: 679, startPoint y: 106, endPoint x: 575, endPoint y: 293, distance: 213.5
click at [679, 105] on div at bounding box center [617, 416] width 1234 height 832
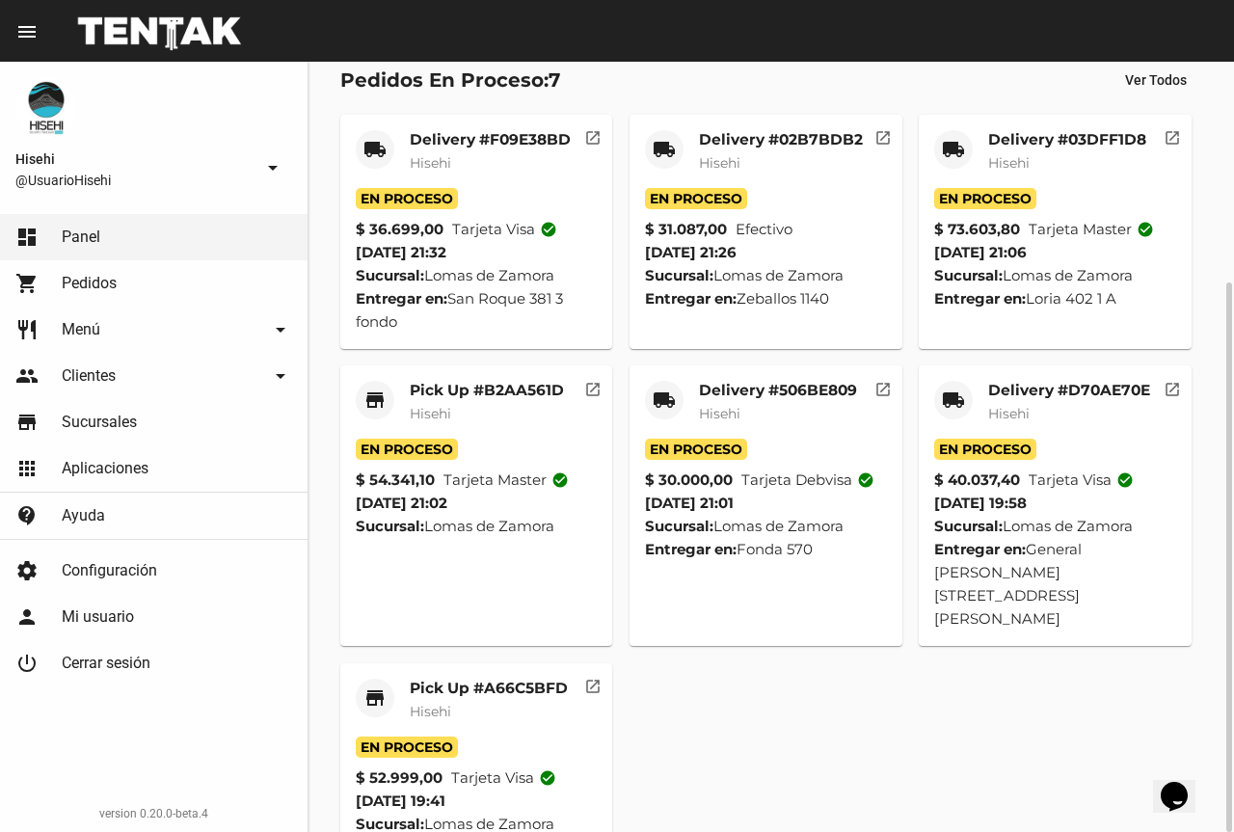
click at [508, 404] on mat-card-subtitle "Hisehi" at bounding box center [487, 413] width 154 height 19
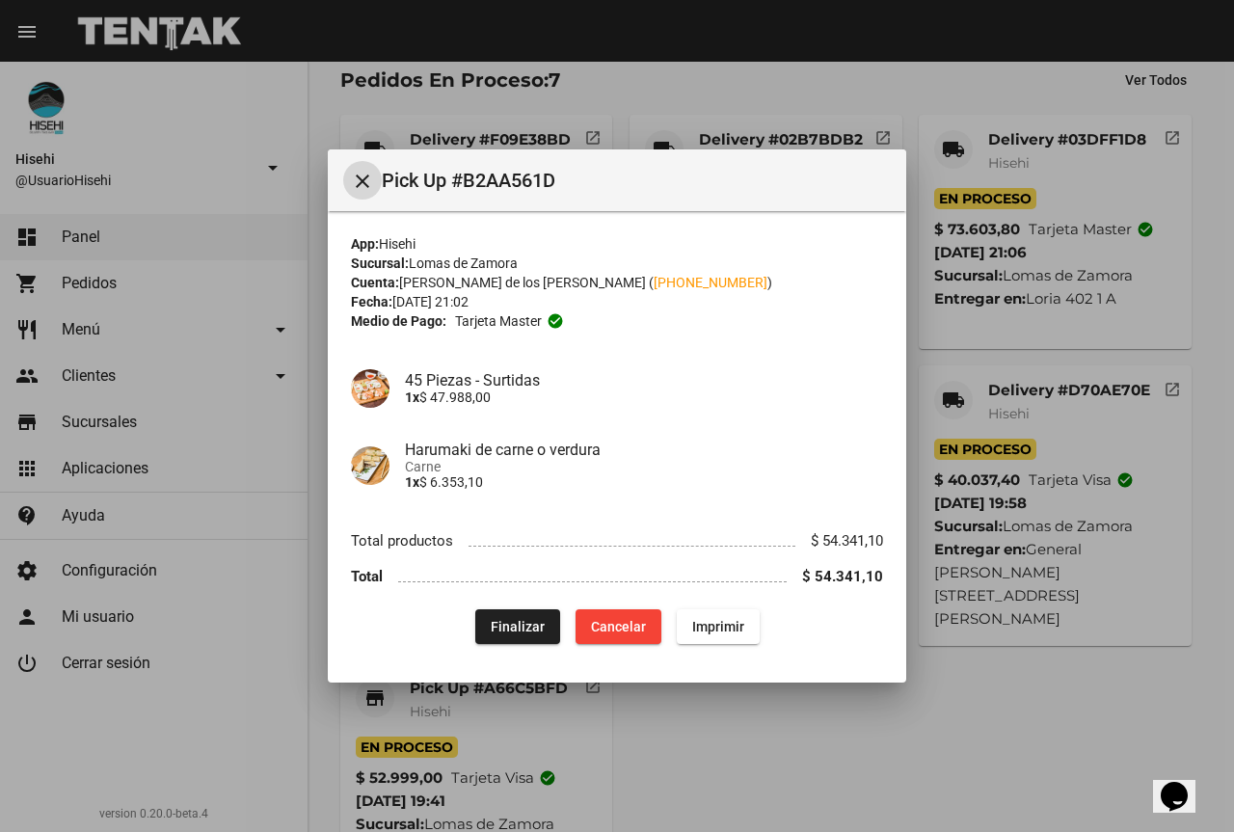
click at [816, 97] on div at bounding box center [617, 416] width 1234 height 832
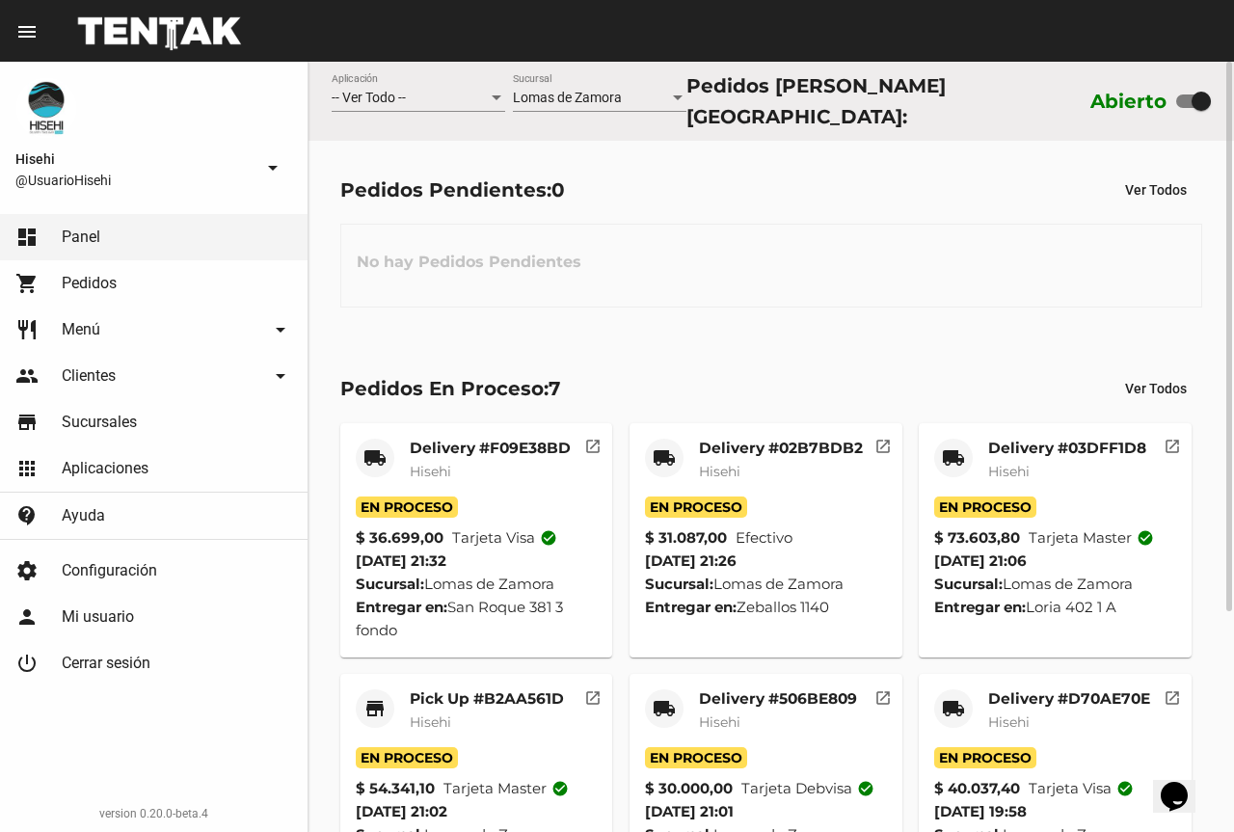
scroll to position [193, 0]
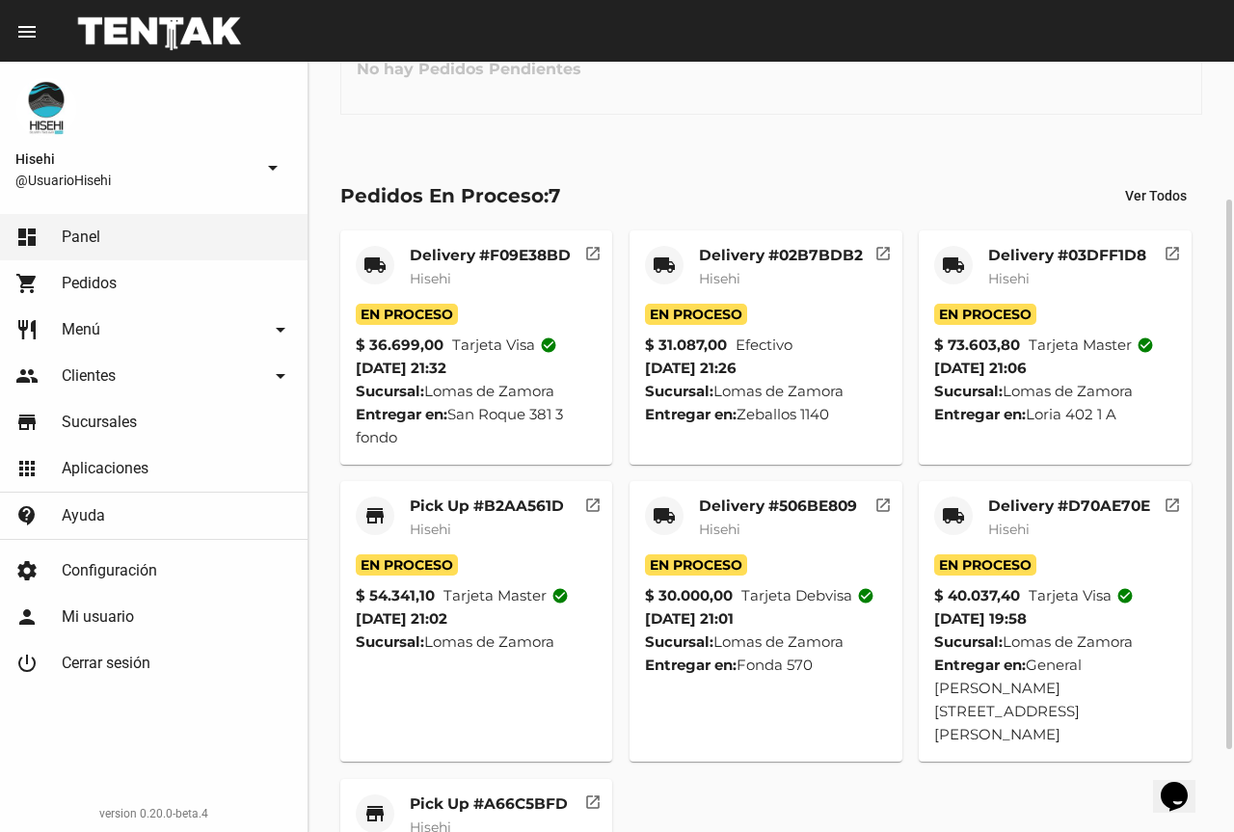
click at [1091, 246] on mat-card-title "Delivery #03DFF1D8" at bounding box center [1067, 255] width 158 height 19
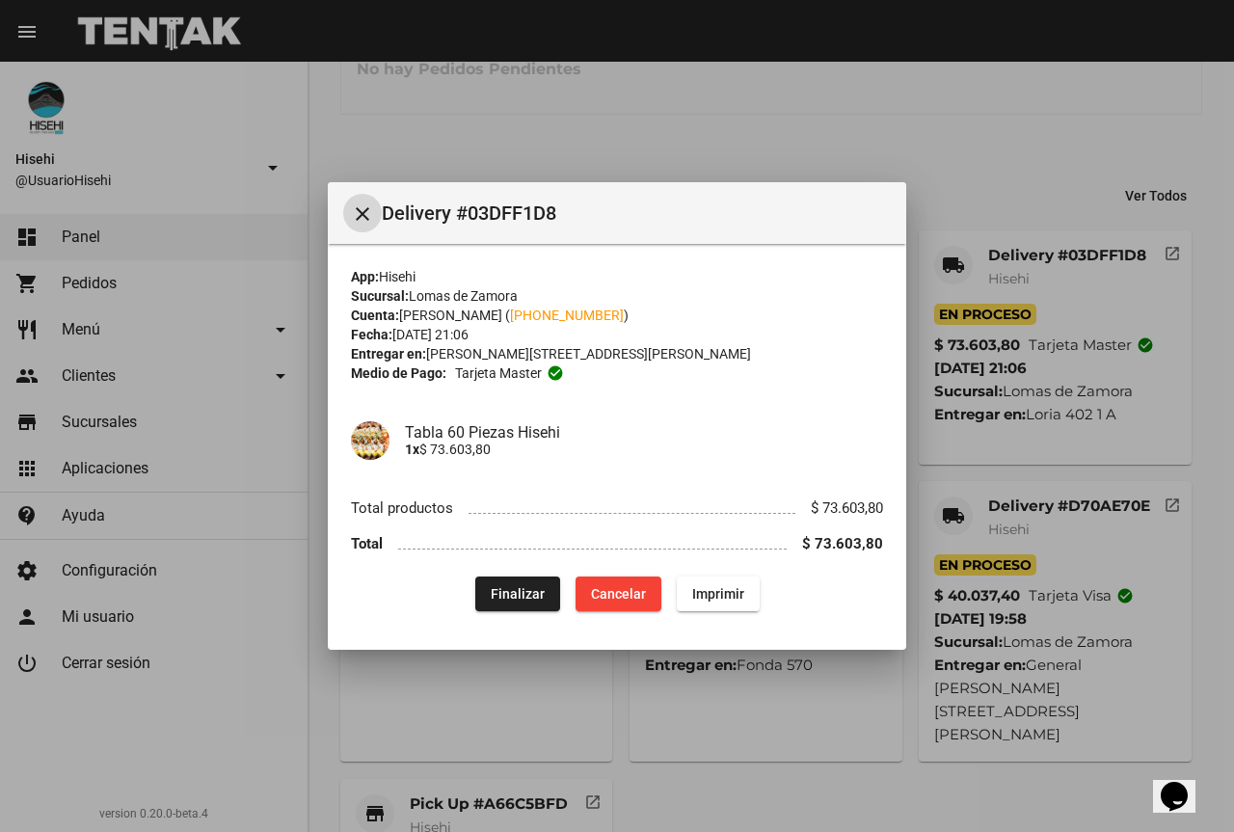
click at [361, 213] on mat-icon "close" at bounding box center [362, 213] width 23 height 23
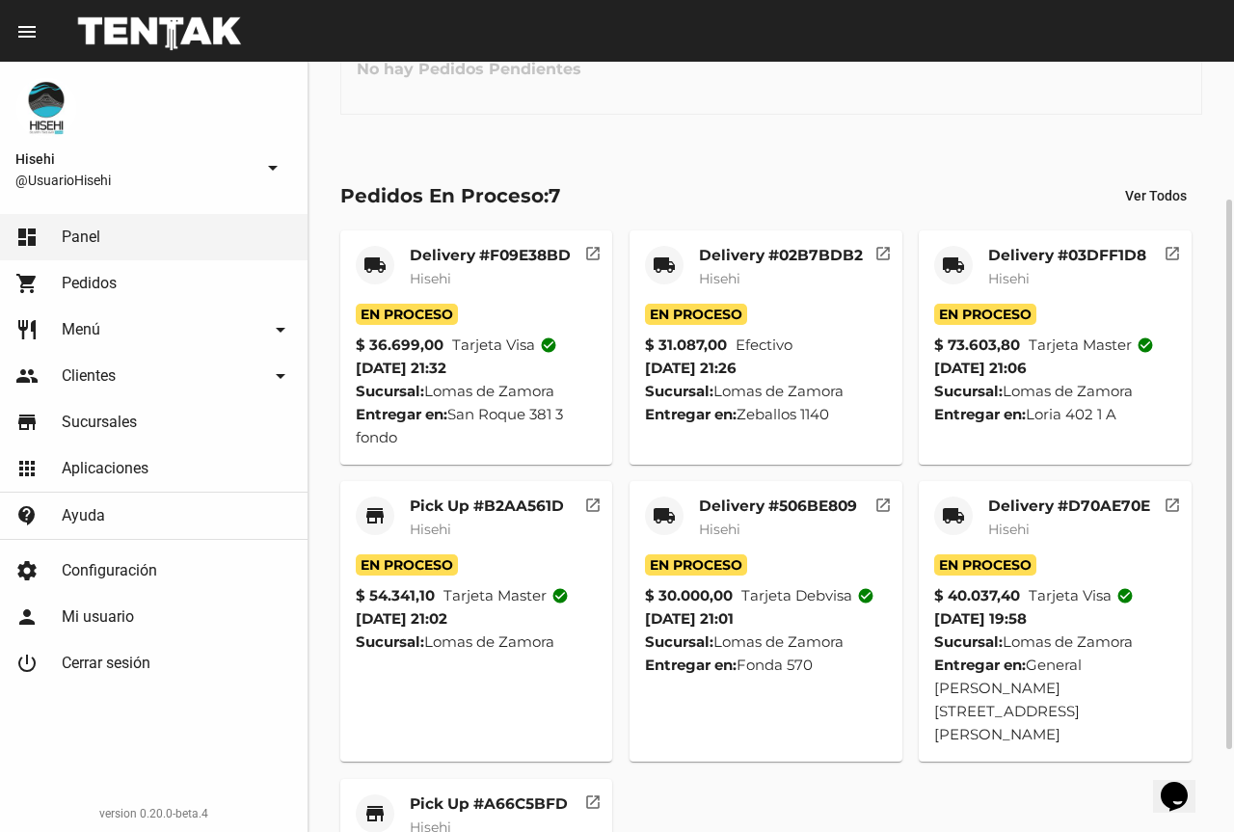
click at [1051, 256] on mat-card-title "Delivery #03DFF1D8" at bounding box center [1067, 255] width 158 height 19
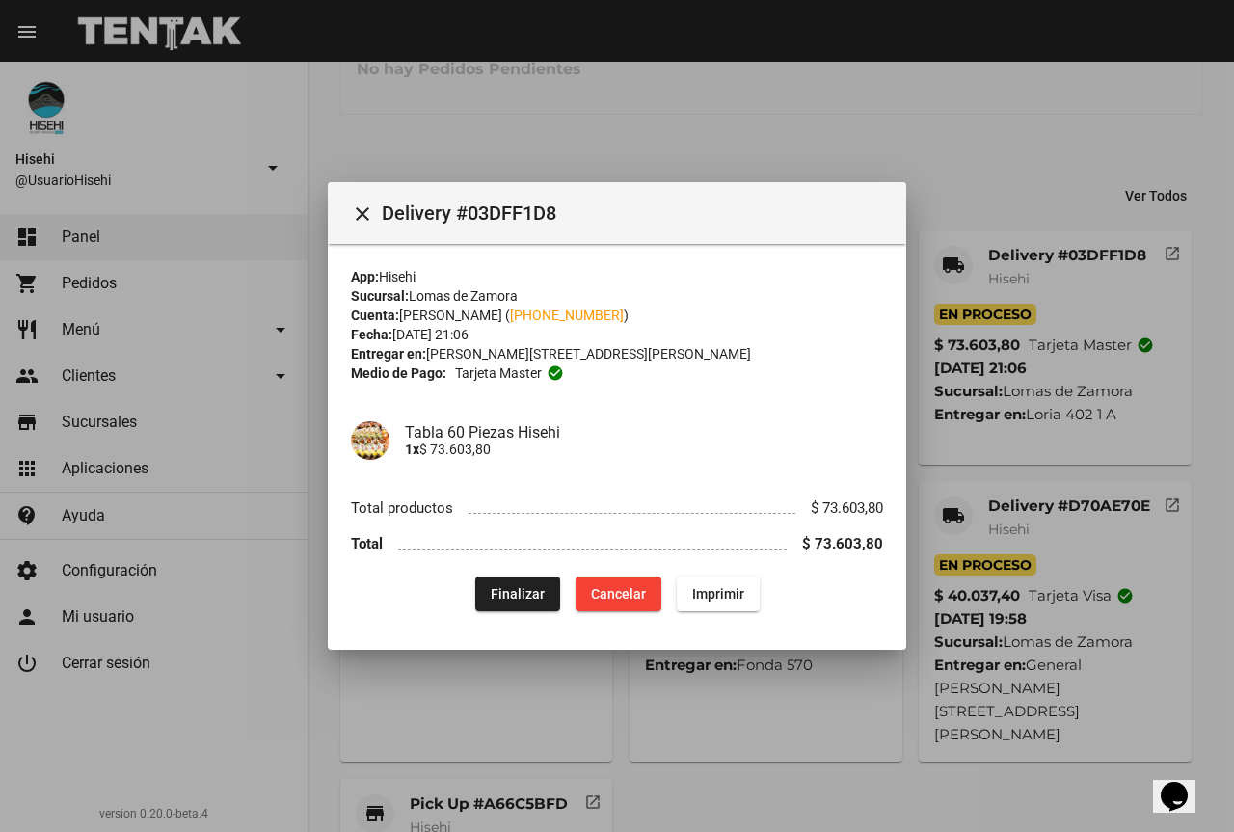
click at [481, 153] on div at bounding box center [617, 416] width 1234 height 832
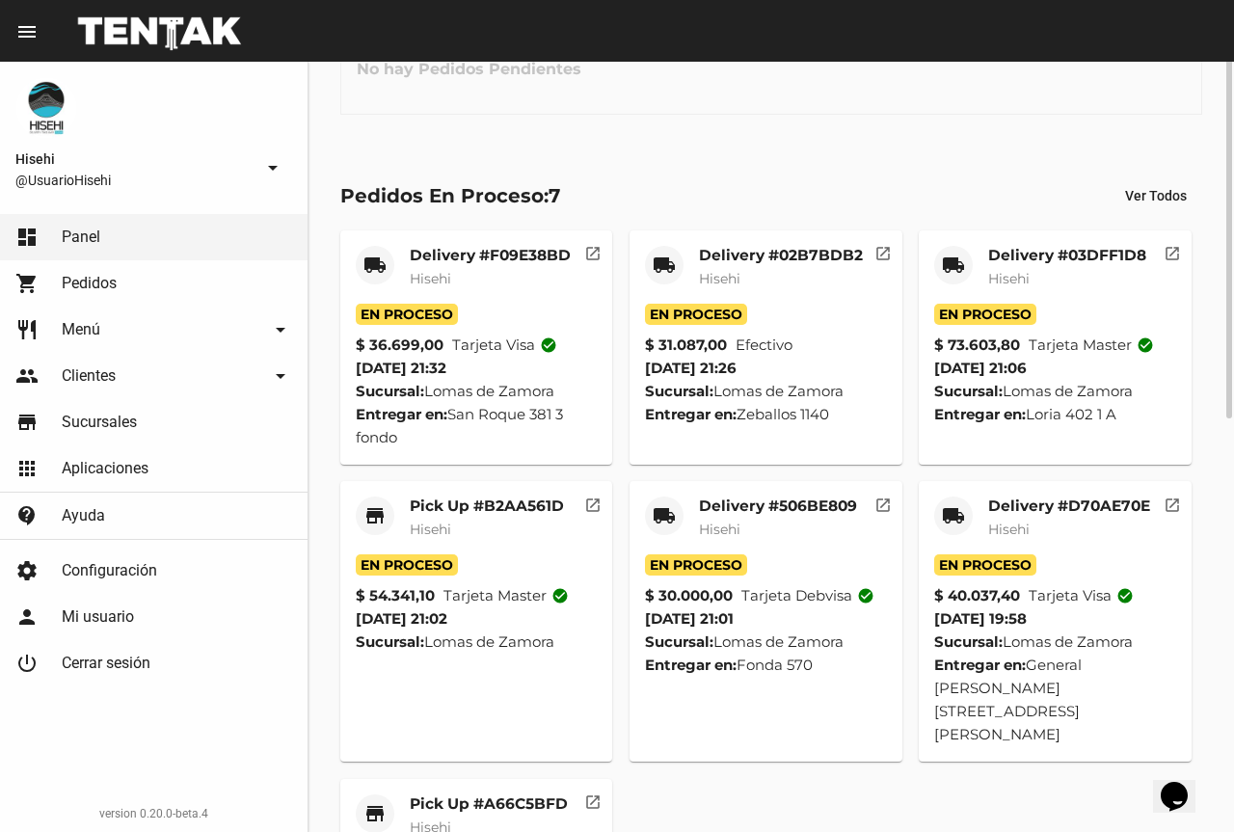
scroll to position [0, 0]
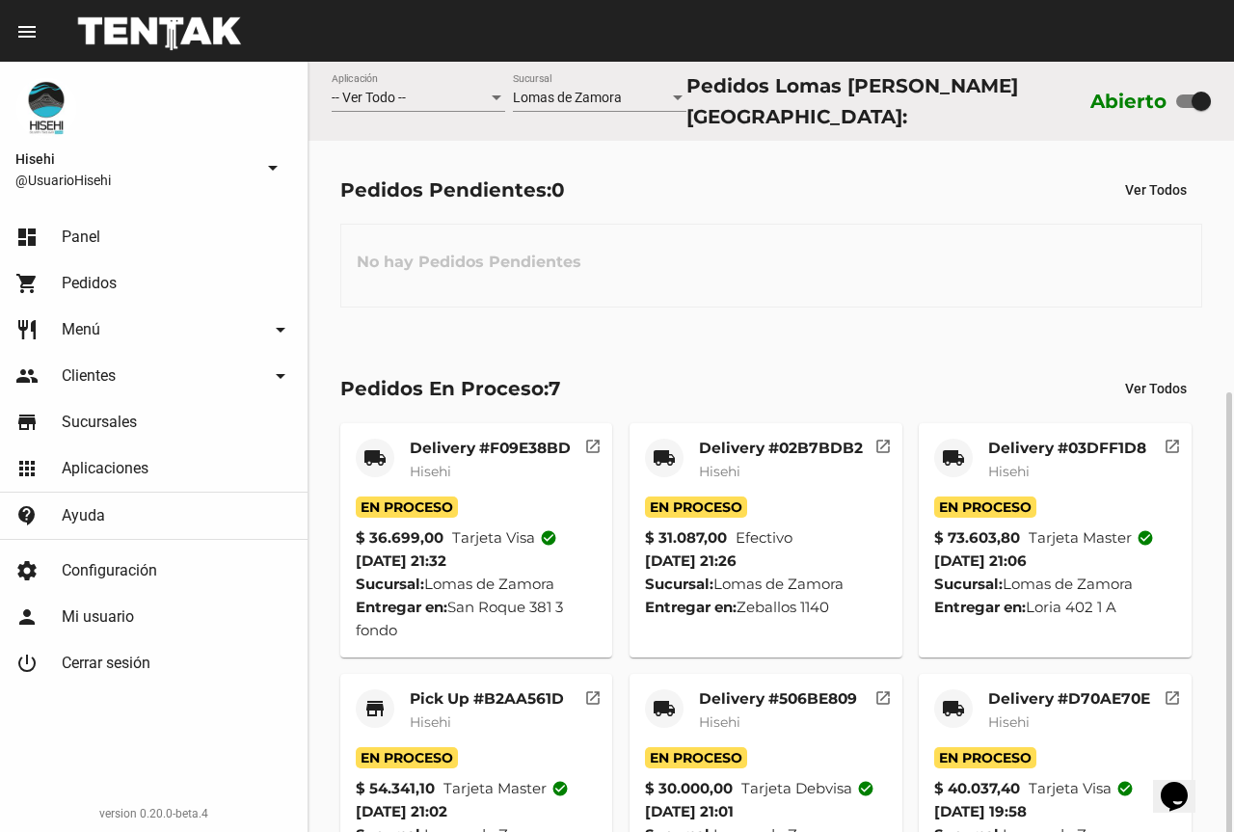
scroll to position [193, 0]
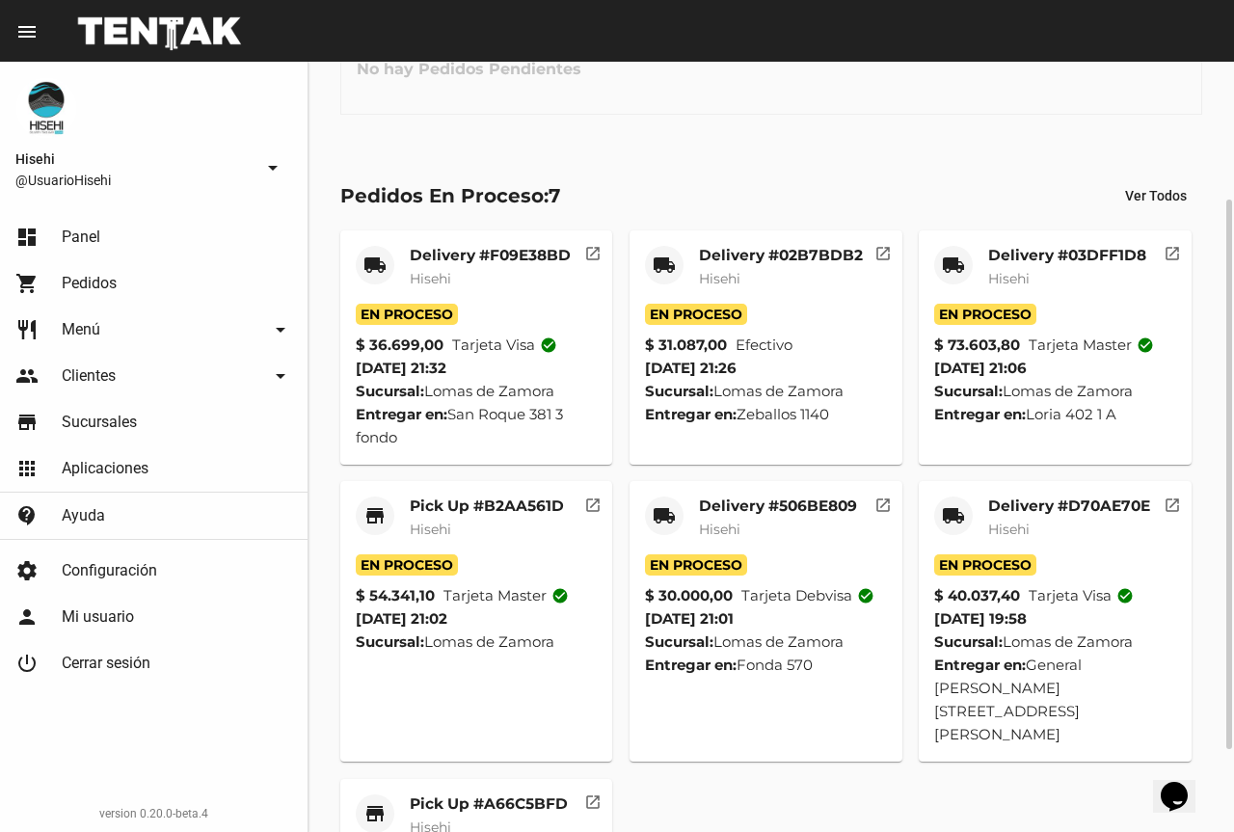
click at [508, 524] on mat-card-subtitle "Hisehi" at bounding box center [487, 528] width 154 height 19
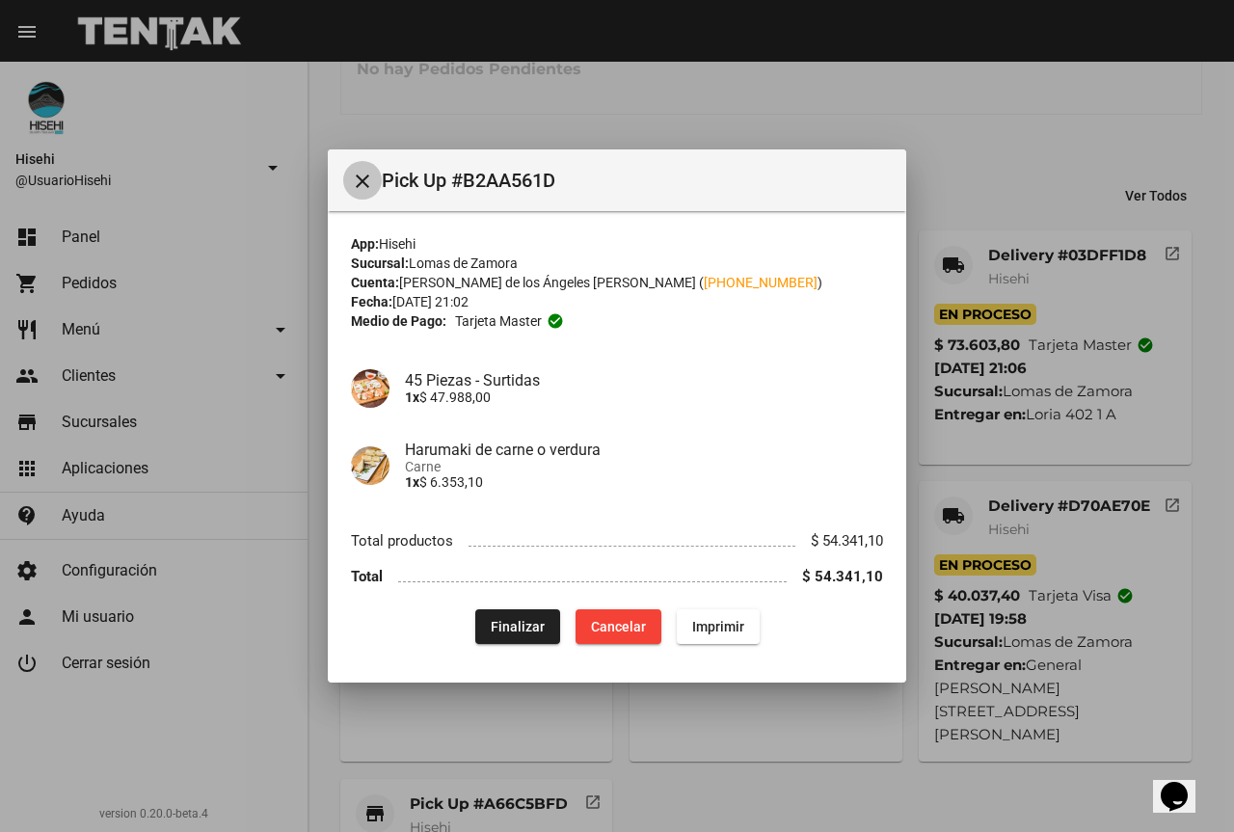
click at [373, 178] on mat-icon "close" at bounding box center [362, 181] width 23 height 23
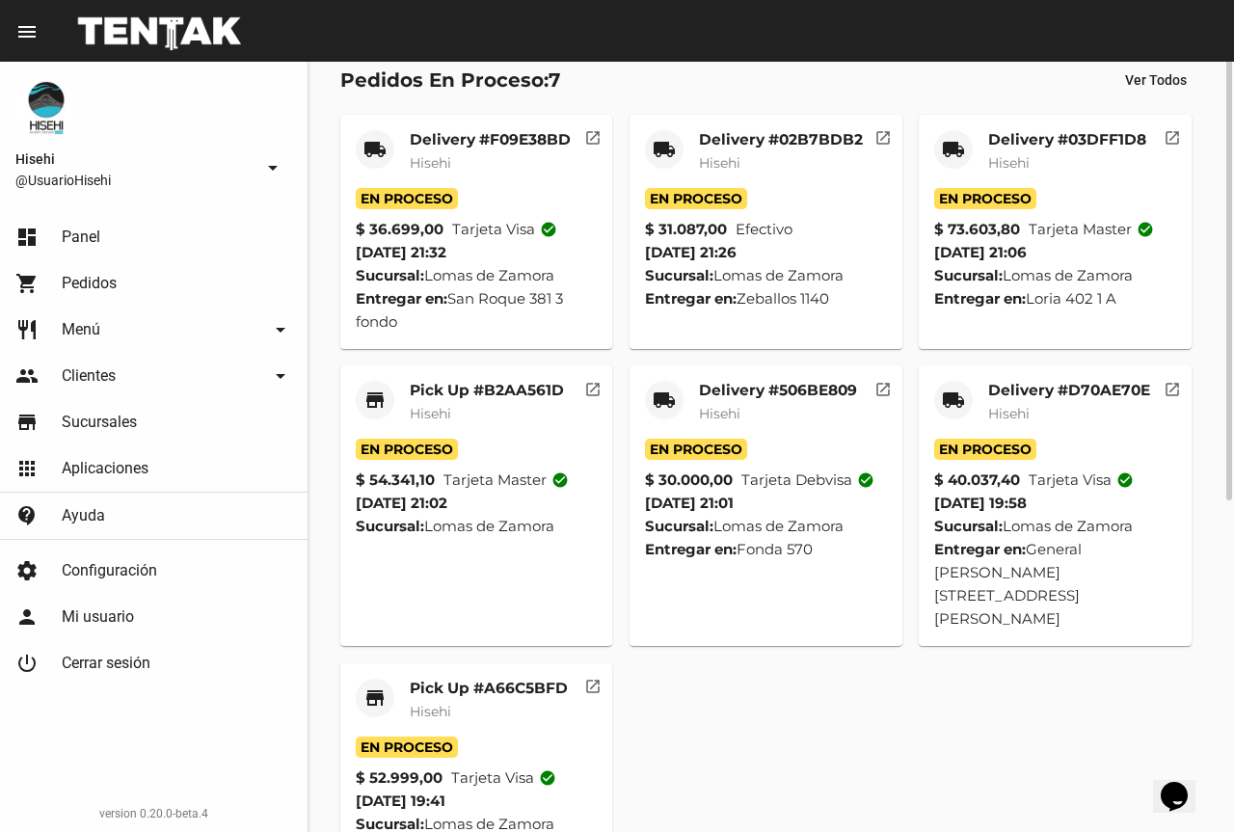
scroll to position [0, 0]
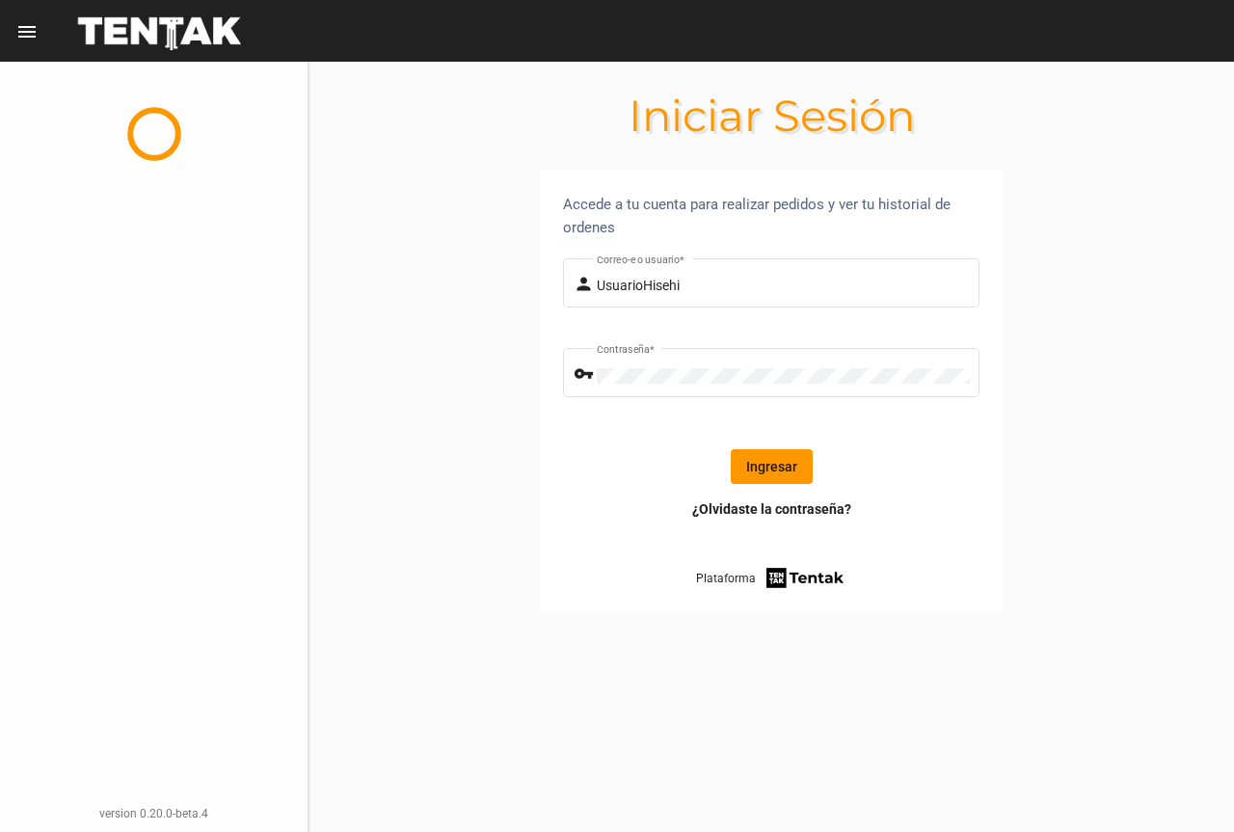
click at [797, 464] on button "Ingresar" at bounding box center [772, 466] width 82 height 35
